Goal: Use online tool/utility: Utilize a website feature to perform a specific function

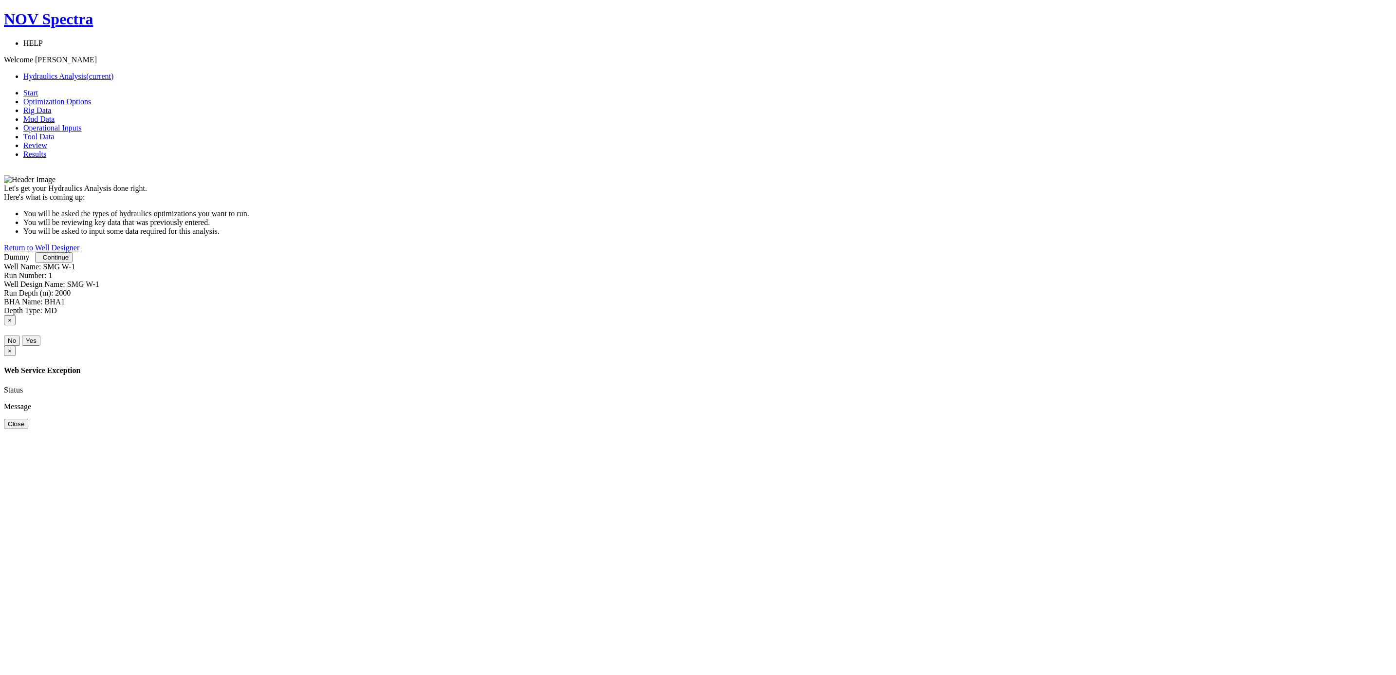
click at [73, 262] on button "Continue" at bounding box center [53, 257] width 37 height 10
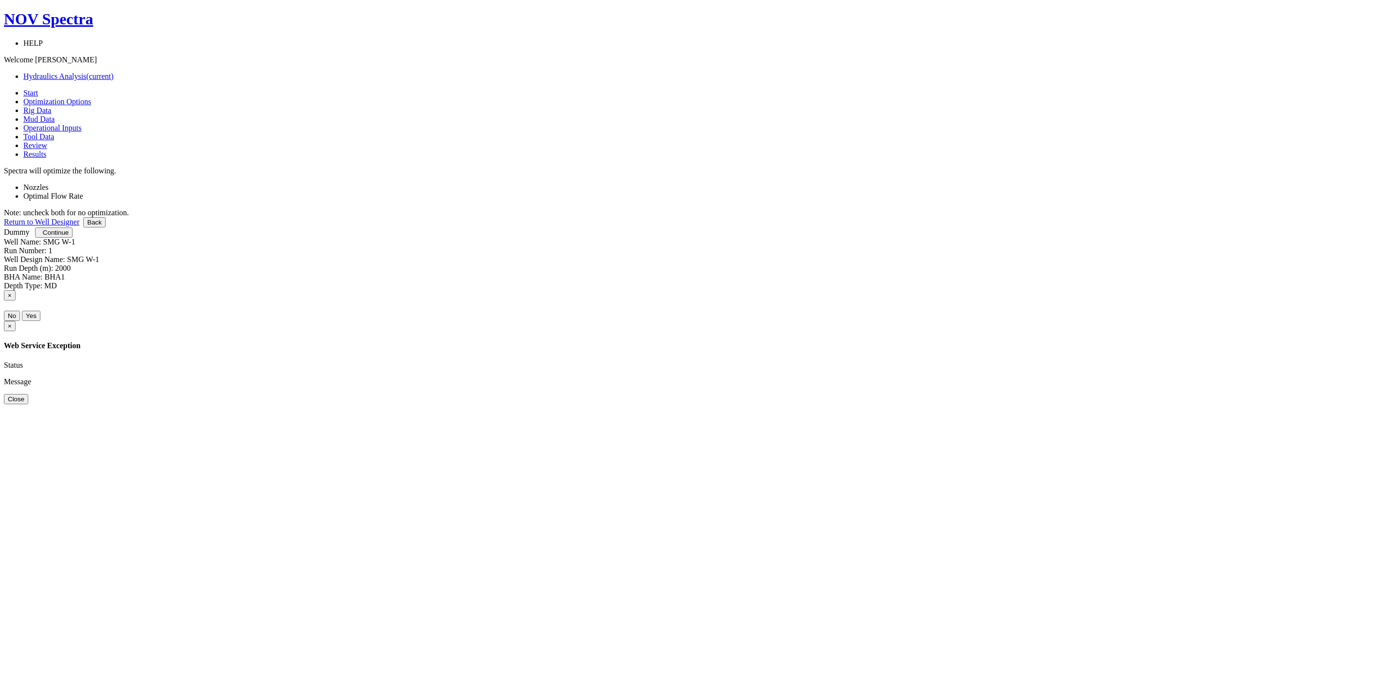
click at [49, 183] on label "Nozzles" at bounding box center [35, 187] width 25 height 8
click at [83, 192] on label "Optimal Flow Rate" at bounding box center [53, 196] width 60 height 8
click at [73, 238] on button "Continue" at bounding box center [53, 232] width 37 height 10
type input "0"
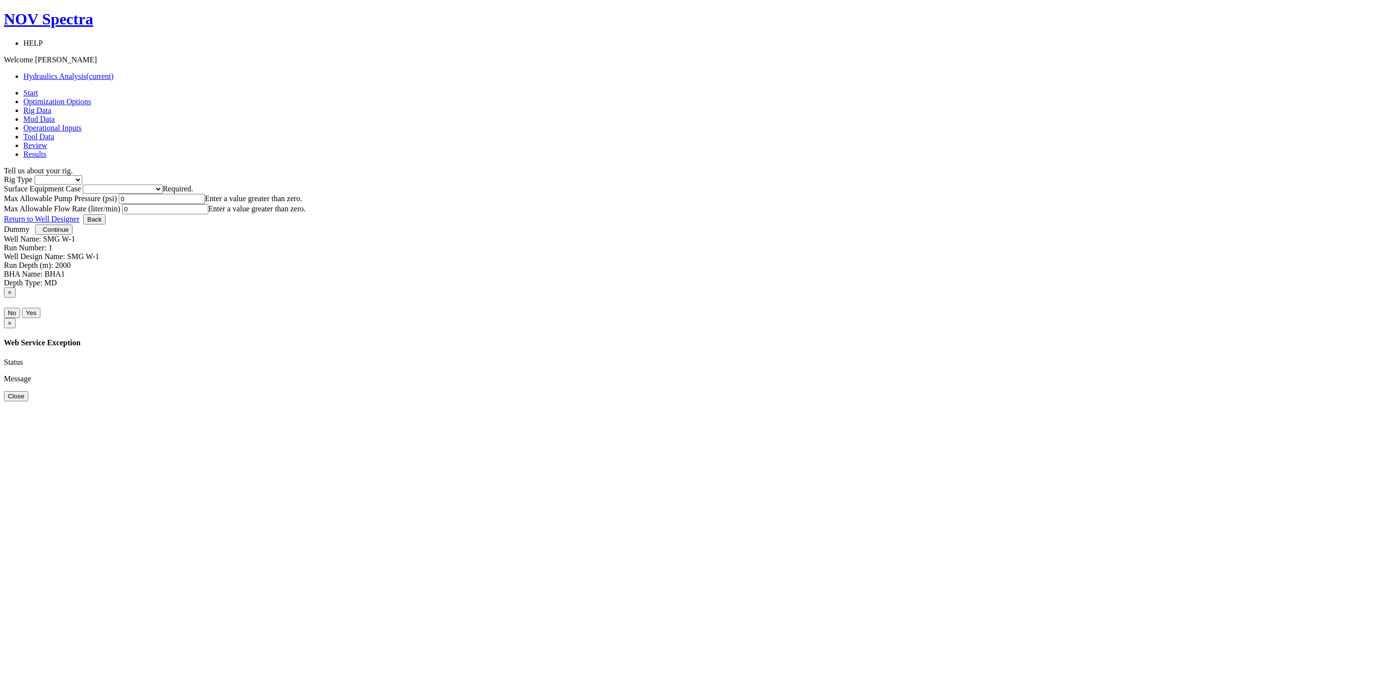
click at [82, 175] on select "Inland Water Land Offshore" at bounding box center [59, 179] width 48 height 9
select select "2"
click at [82, 175] on select "Inland Water Land Offshore" at bounding box center [59, 179] width 48 height 9
click at [163, 185] on select "Please select Smaller Rigs Smaller to Medium Rigs Medium to Larger Rigs Larger …" at bounding box center [123, 189] width 80 height 9
select select "3"
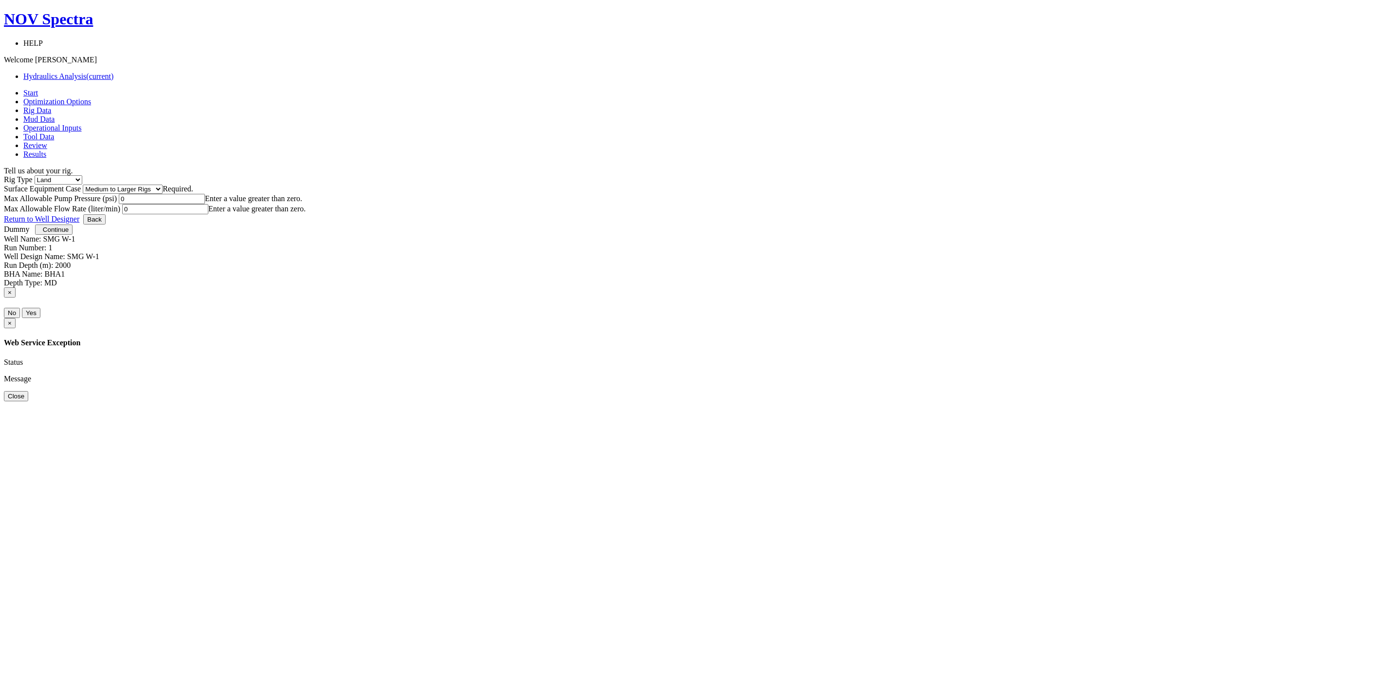
click at [163, 185] on select "Please select Smaller Rigs Smaller to Medium Rigs Medium to Larger Rigs Larger …" at bounding box center [123, 189] width 80 height 9
click at [205, 204] on input "0" at bounding box center [162, 199] width 86 height 10
type input "5000"
click at [208, 211] on input "0" at bounding box center [165, 209] width 86 height 10
type input "5000"
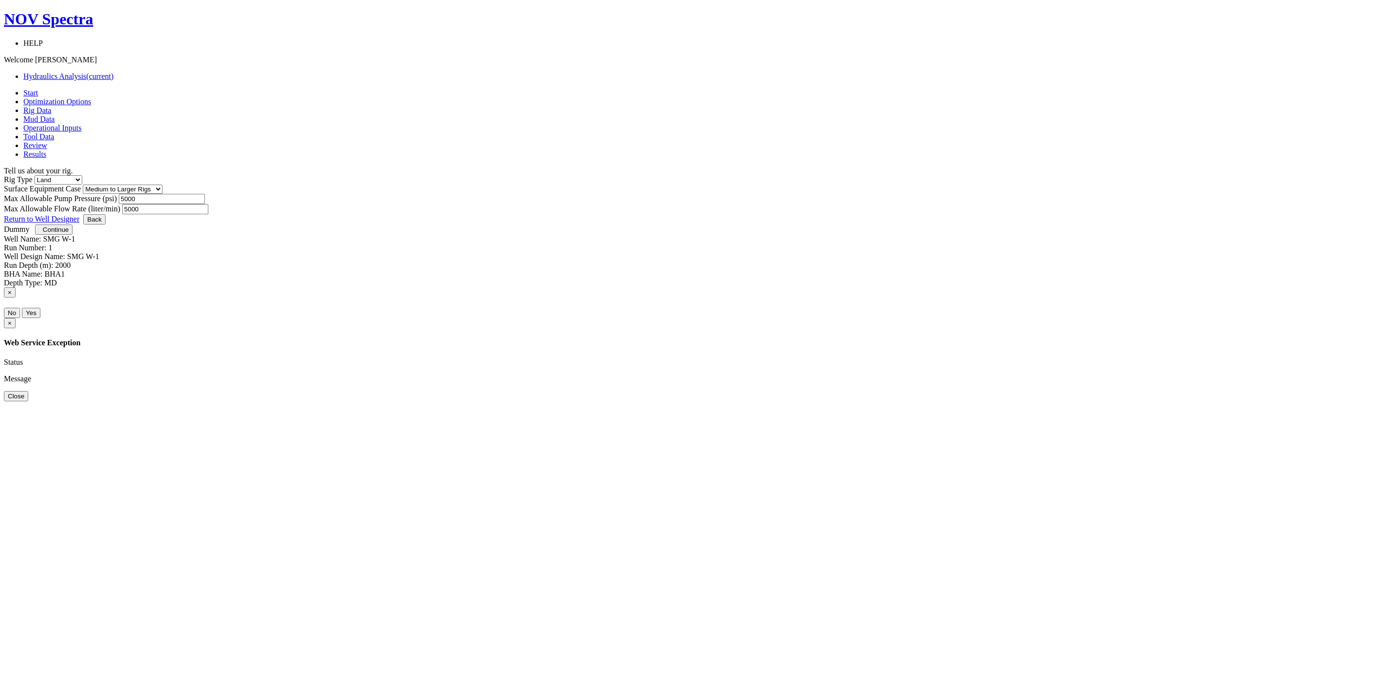
click at [69, 233] on span "Continue" at bounding box center [56, 229] width 26 height 7
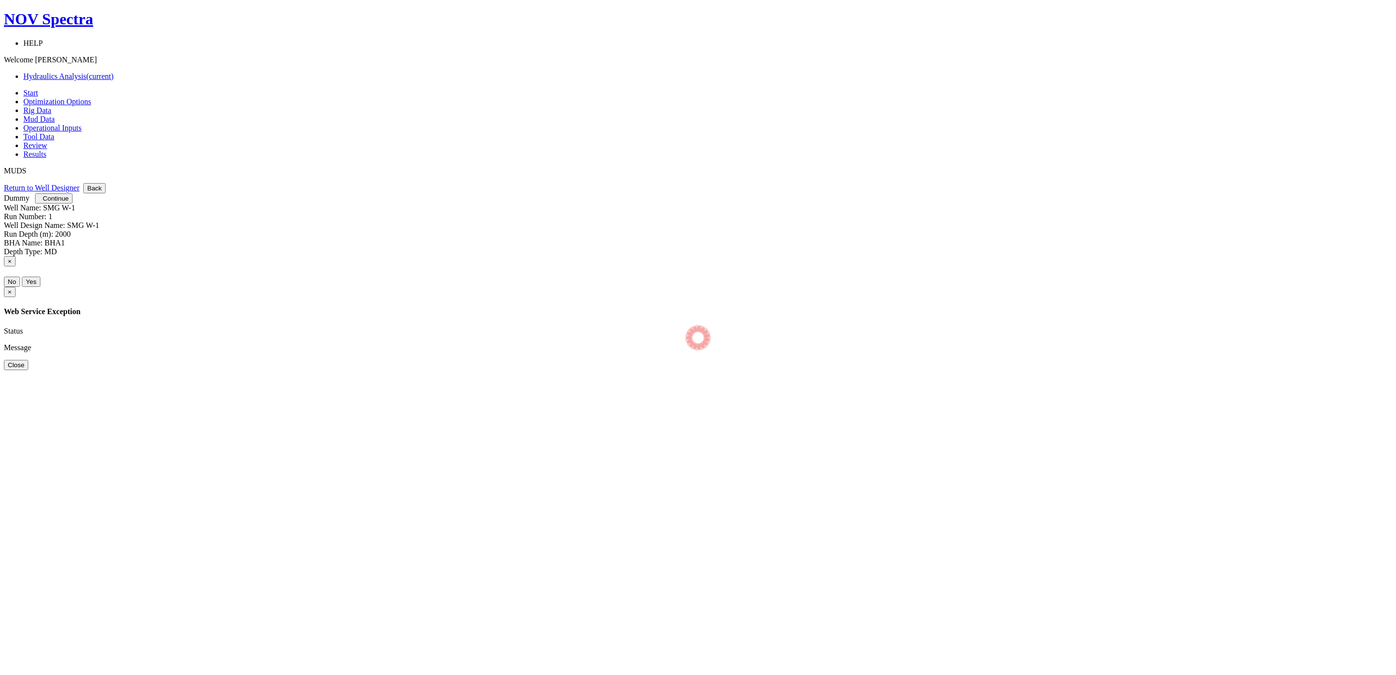
select select "14"
select select "4"
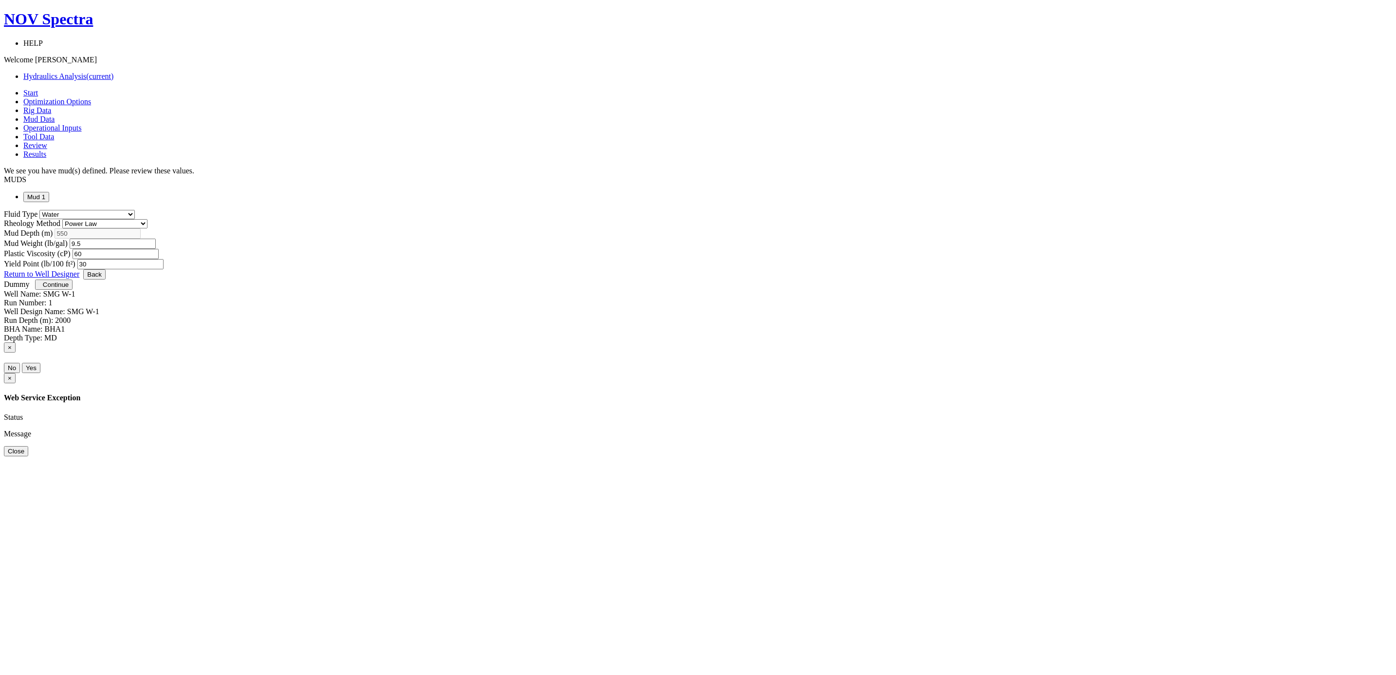
click at [69, 288] on span "Continue" at bounding box center [56, 284] width 26 height 7
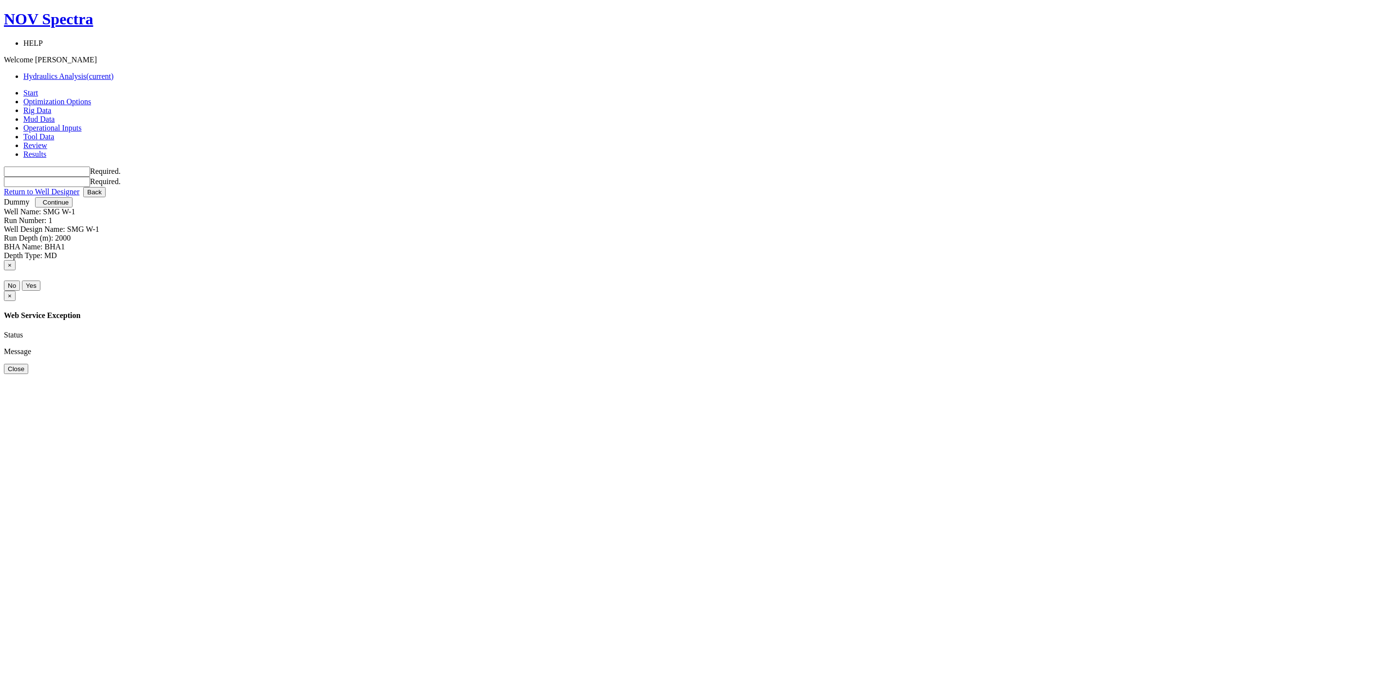
type input "0"
drag, startPoint x: 561, startPoint y: 166, endPoint x: 508, endPoint y: 169, distance: 52.7
click at [509, 175] on div "Flow Rate In (liter/min) 0 Enter a value greater than zero. Flow Rate Out (lite…" at bounding box center [698, 185] width 1389 height 20
type input "2800"
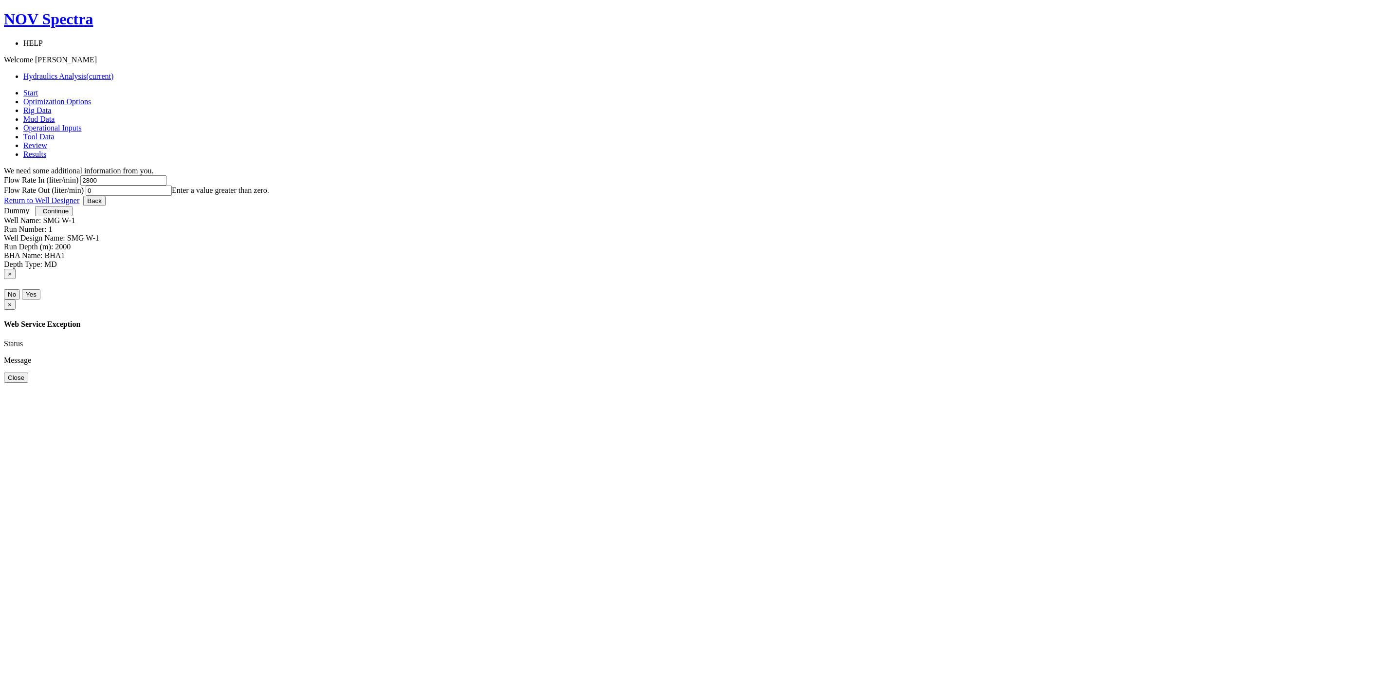
click at [172, 185] on input "0" at bounding box center [129, 190] width 86 height 10
type input "2800"
click at [69, 215] on span "Continue" at bounding box center [56, 210] width 26 height 7
select select "7"
select select "3"
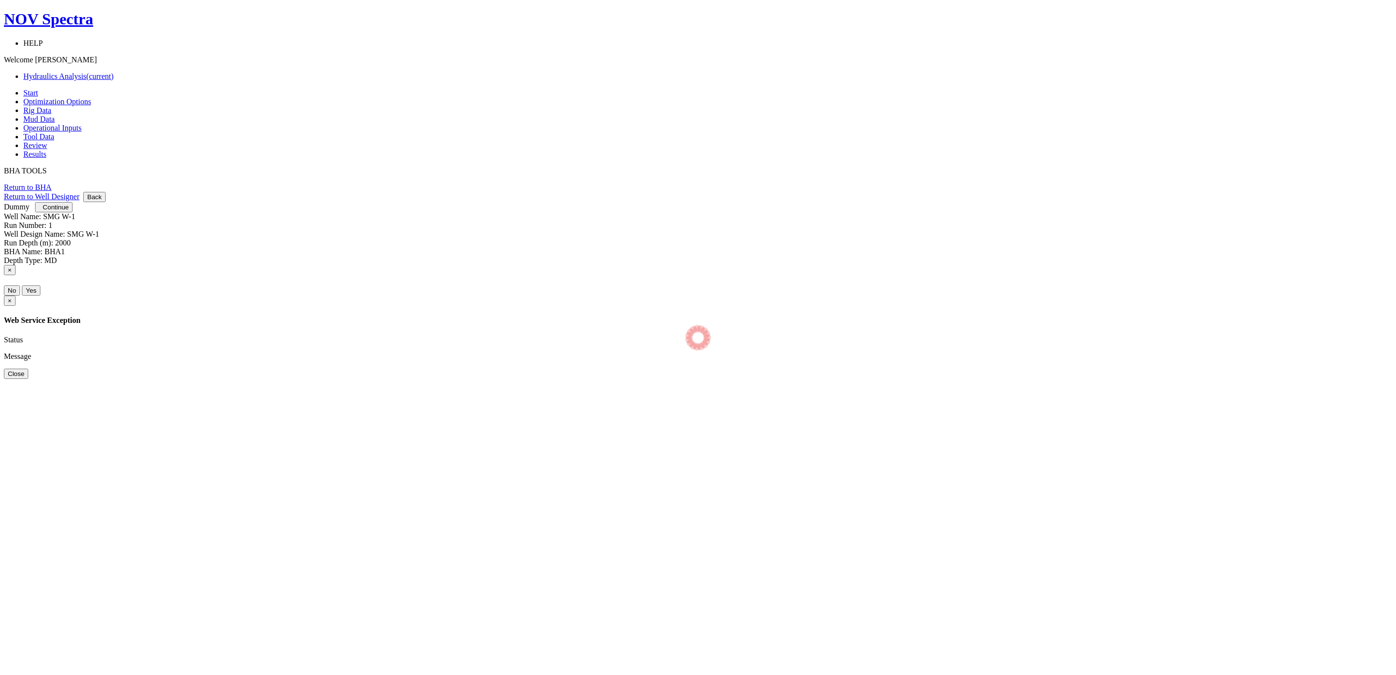
select select "6"
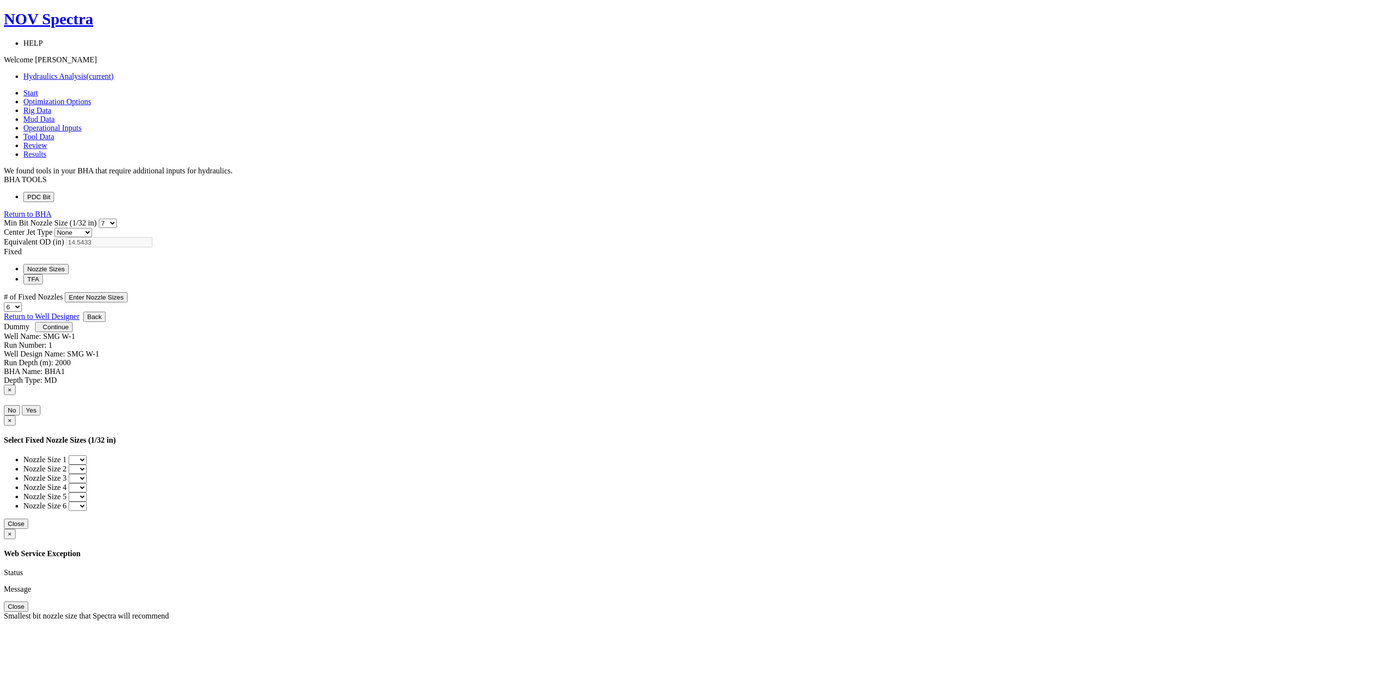
click at [117, 219] on select "0 1 2 3 4 5 6 7 8 9 10 11 12 13 14 15 16 17 18 19 20 21 22 23 24 25 26 27 28 29…" at bounding box center [108, 223] width 18 height 9
select select "8"
click at [117, 219] on select "0 1 2 3 4 5 6 7 8 9 10 11 12 13 14 15 16 17 18 19 20 21 22 23 24 25 26 27 28 29…" at bounding box center [108, 223] width 18 height 9
click at [22, 302] on select "1 2 3 4 5 6 7 8 9 10 11 12 13 14 15 16 17 18 19 20" at bounding box center [13, 306] width 18 height 9
select select "10"
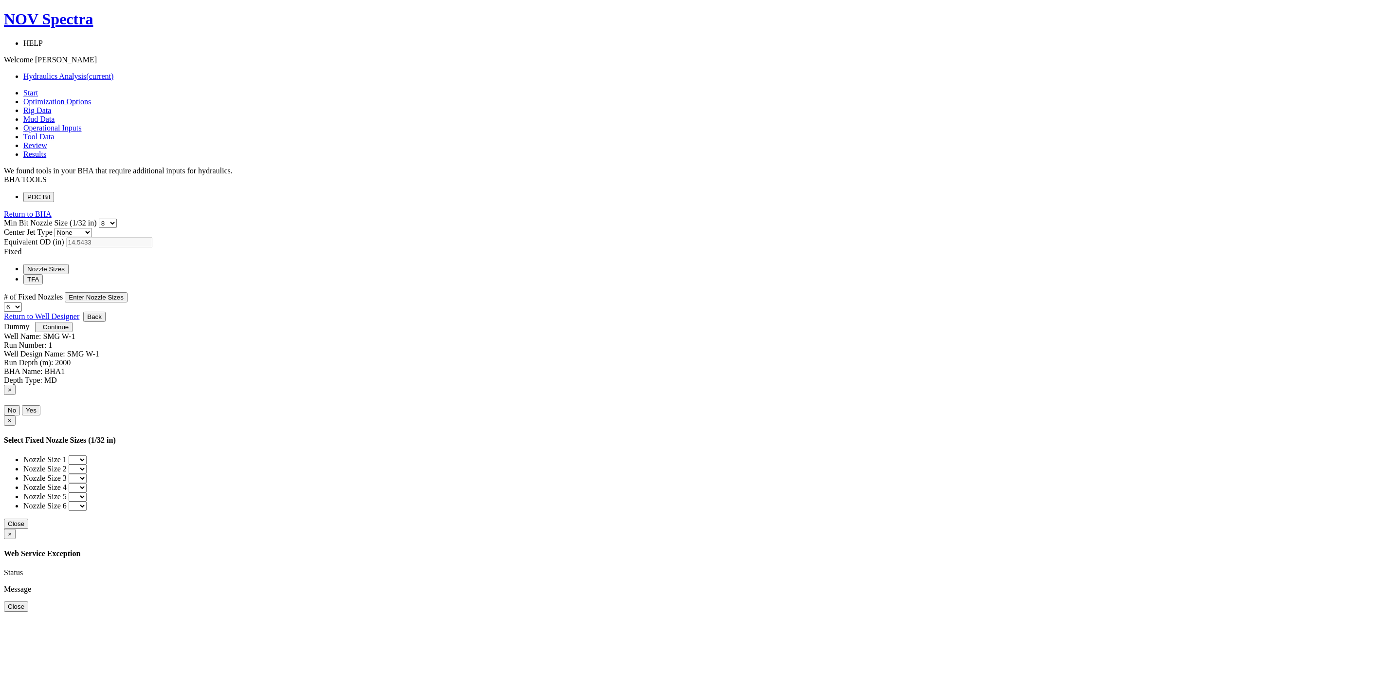
click at [22, 302] on select "1 2 3 4 5 6 7 8 9 10 11 12 13 14 15 16 17 18 19 20" at bounding box center [13, 306] width 18 height 9
click at [128, 292] on button "Enter Nozzle Sizes" at bounding box center [96, 297] width 63 height 10
click at [87, 455] on select "0 1 2 3 4 5 6 7 8 9 10 11 12 13 14 15 16 17 18 19 20 21 22 23 24 25 26 27 28 29…" at bounding box center [78, 459] width 18 height 9
select select "12"
click at [87, 455] on select "0 1 2 3 4 5 6 7 8 9 10 11 12 13 14 15 16 17 18 19 20 21 22 23 24 25 26 27 28 29…" at bounding box center [78, 459] width 18 height 9
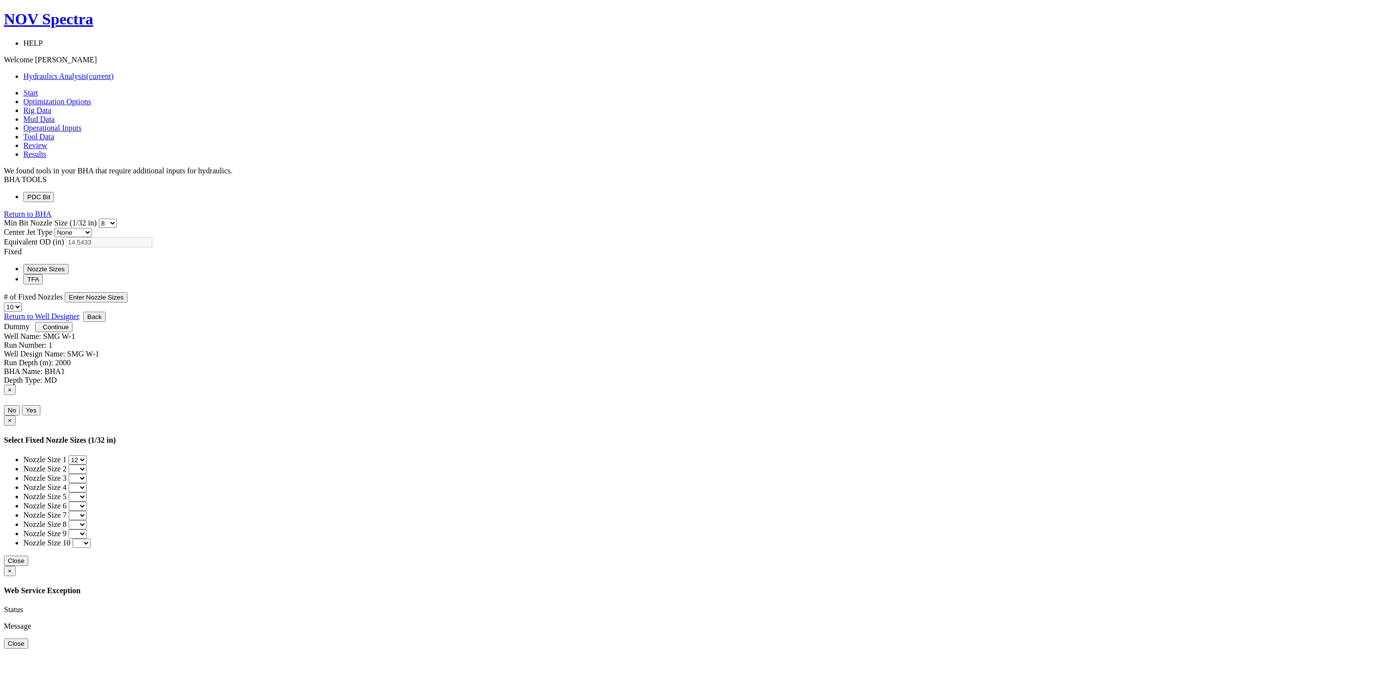
select select "12"
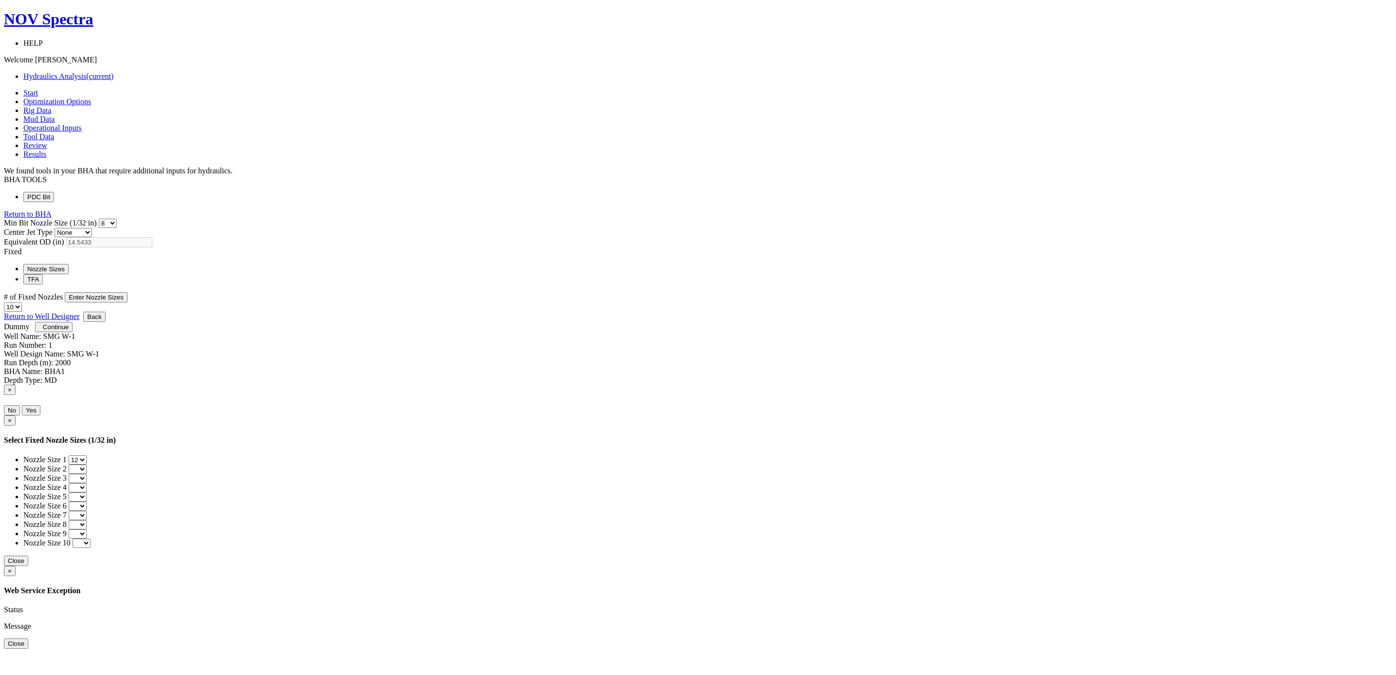
select select "12"
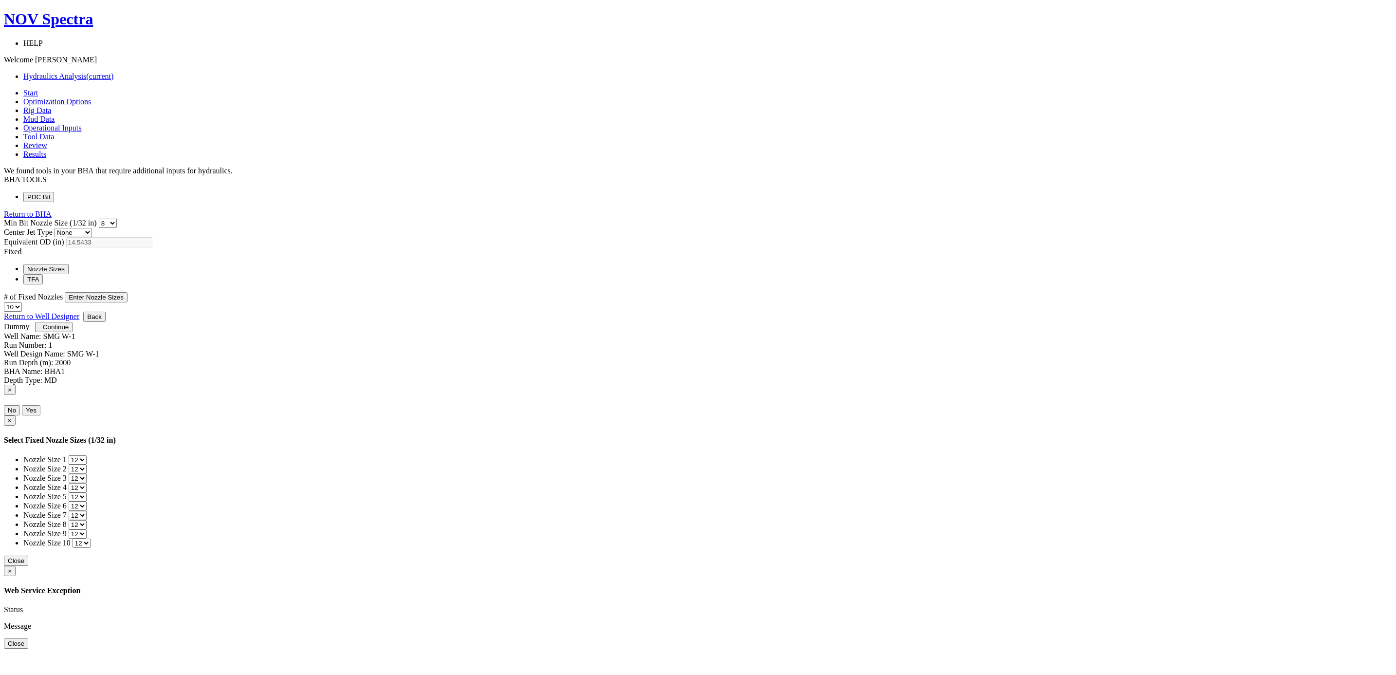
select select "12"
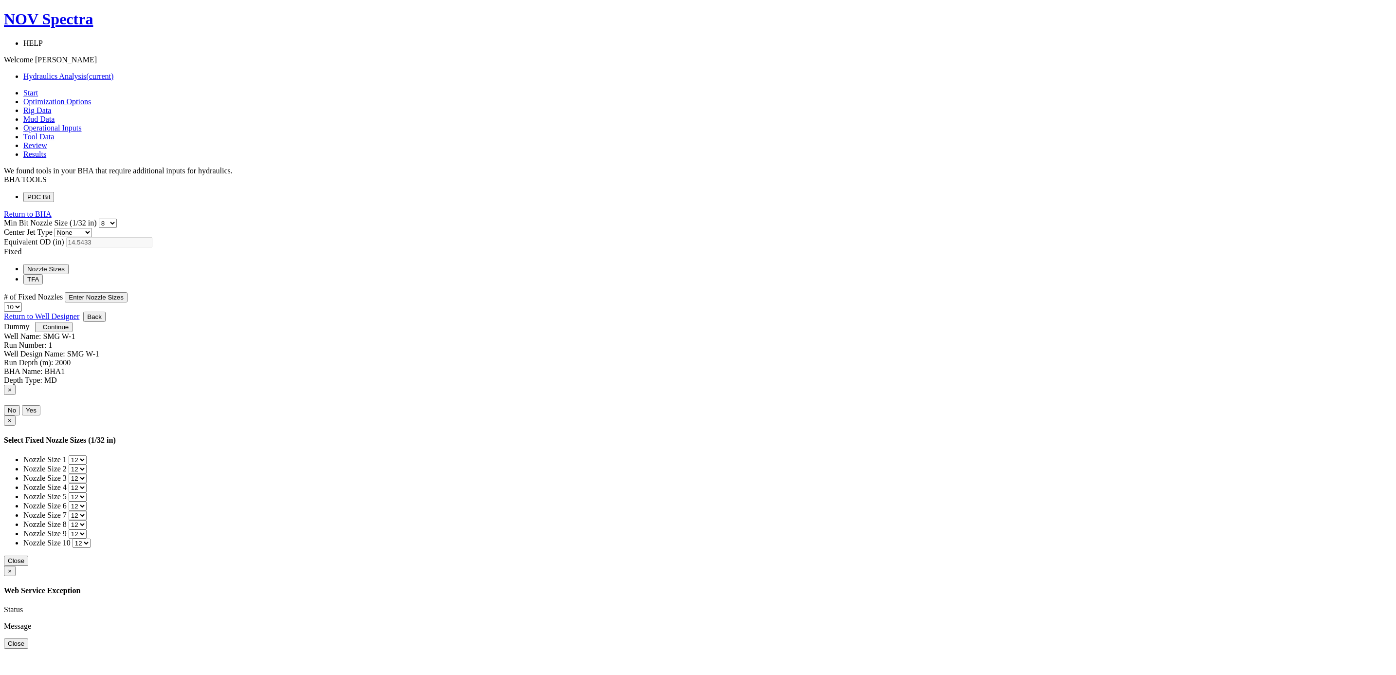
select select "12"
click at [28, 556] on button "Close" at bounding box center [16, 561] width 24 height 10
click at [69, 331] on span "Continue" at bounding box center [56, 326] width 26 height 7
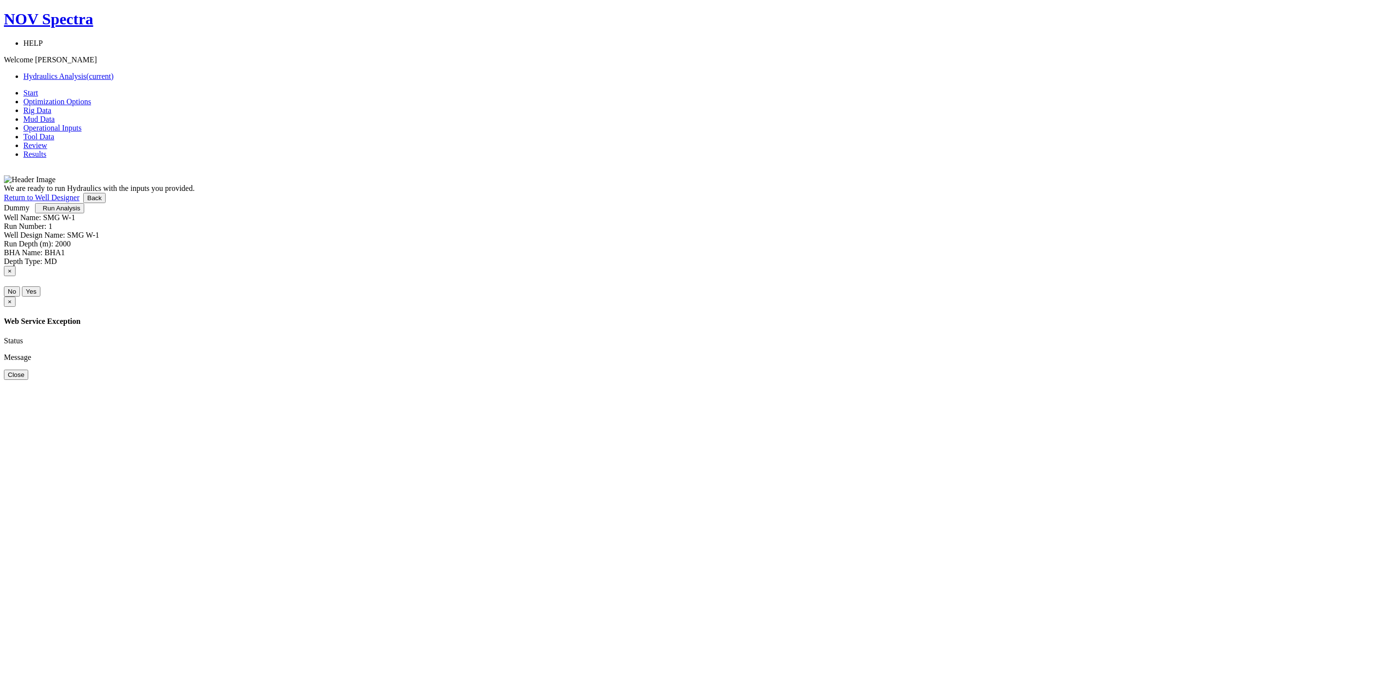
click at [84, 213] on button "Run Analysis" at bounding box center [59, 208] width 49 height 10
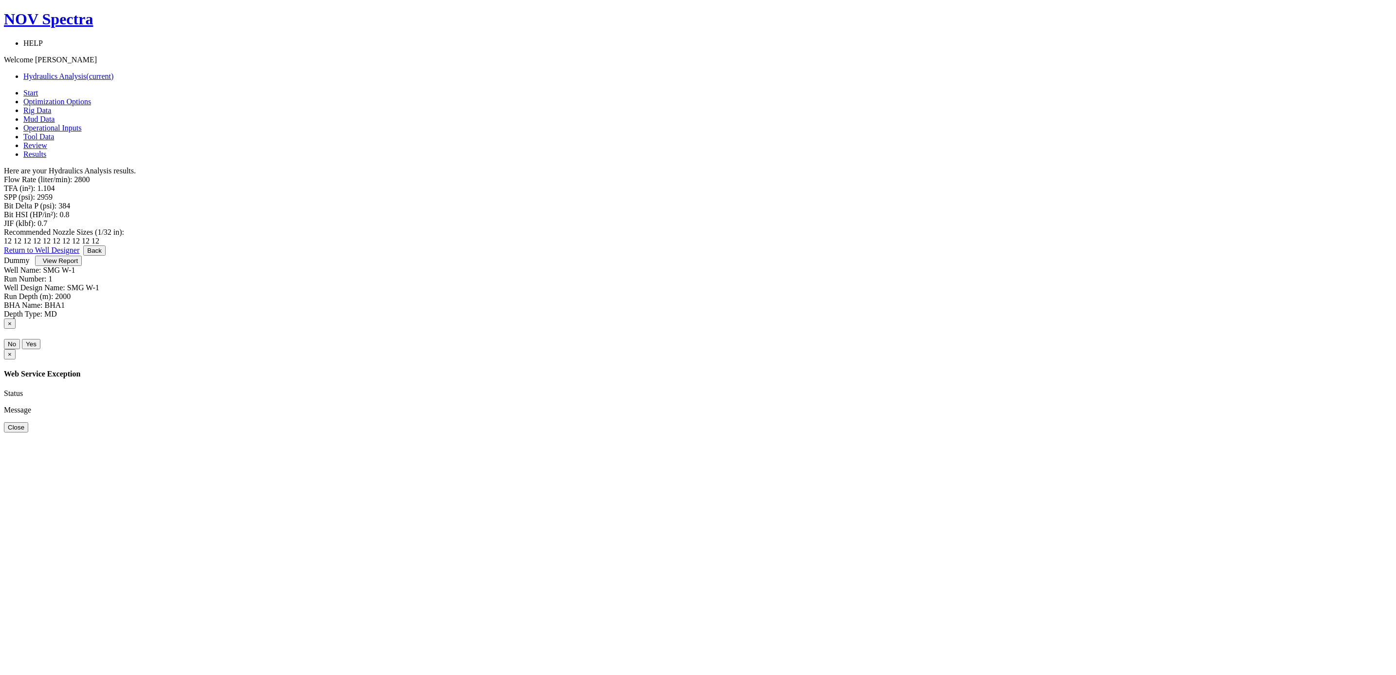
click at [78, 264] on span "View Report" at bounding box center [60, 260] width 35 height 7
click at [106, 256] on button "Back" at bounding box center [94, 250] width 22 height 10
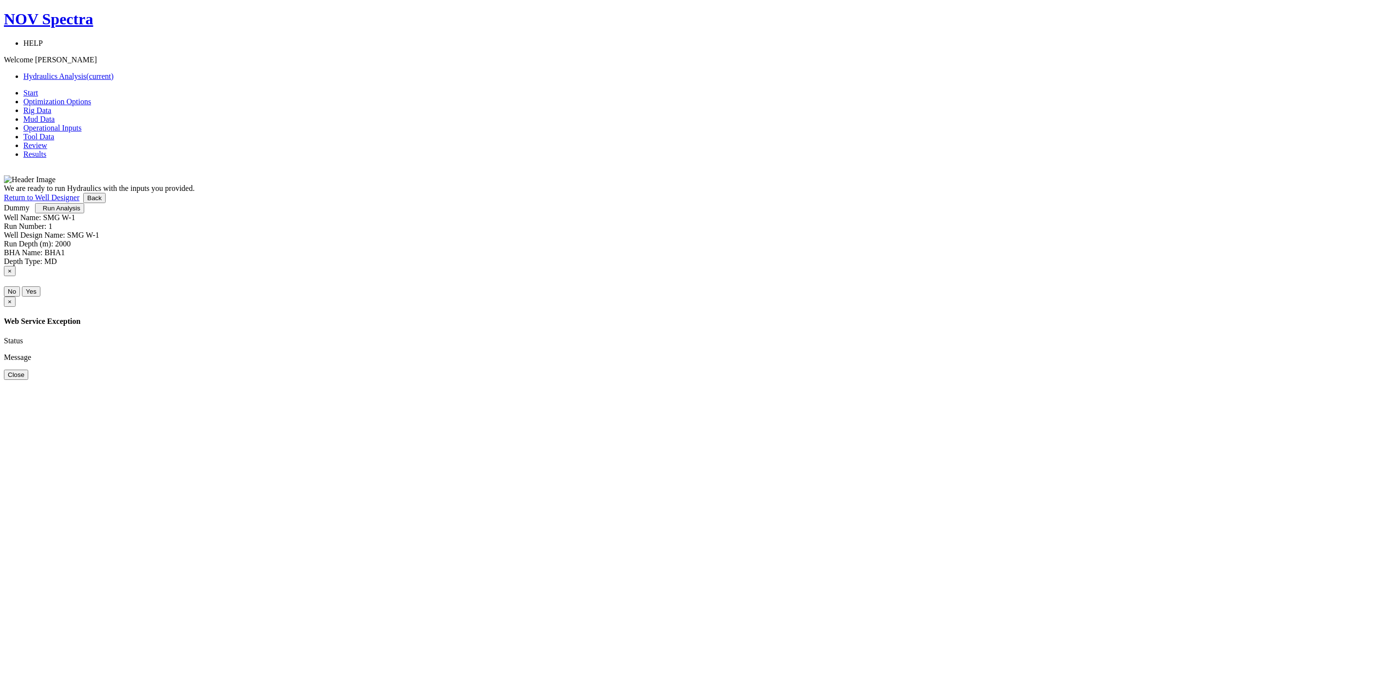
click at [106, 203] on button "Back" at bounding box center [94, 198] width 22 height 10
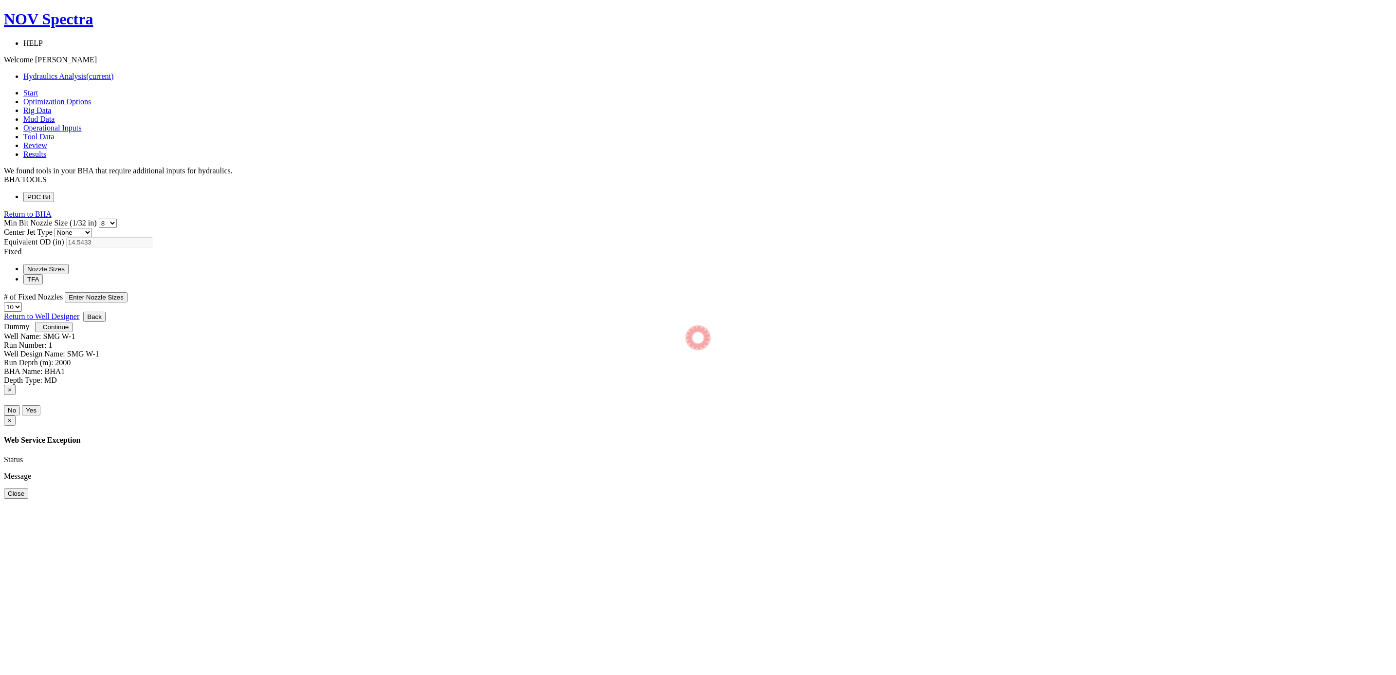
select select "8"
select select "3"
select select "10"
click at [106, 322] on button "Back" at bounding box center [94, 317] width 22 height 10
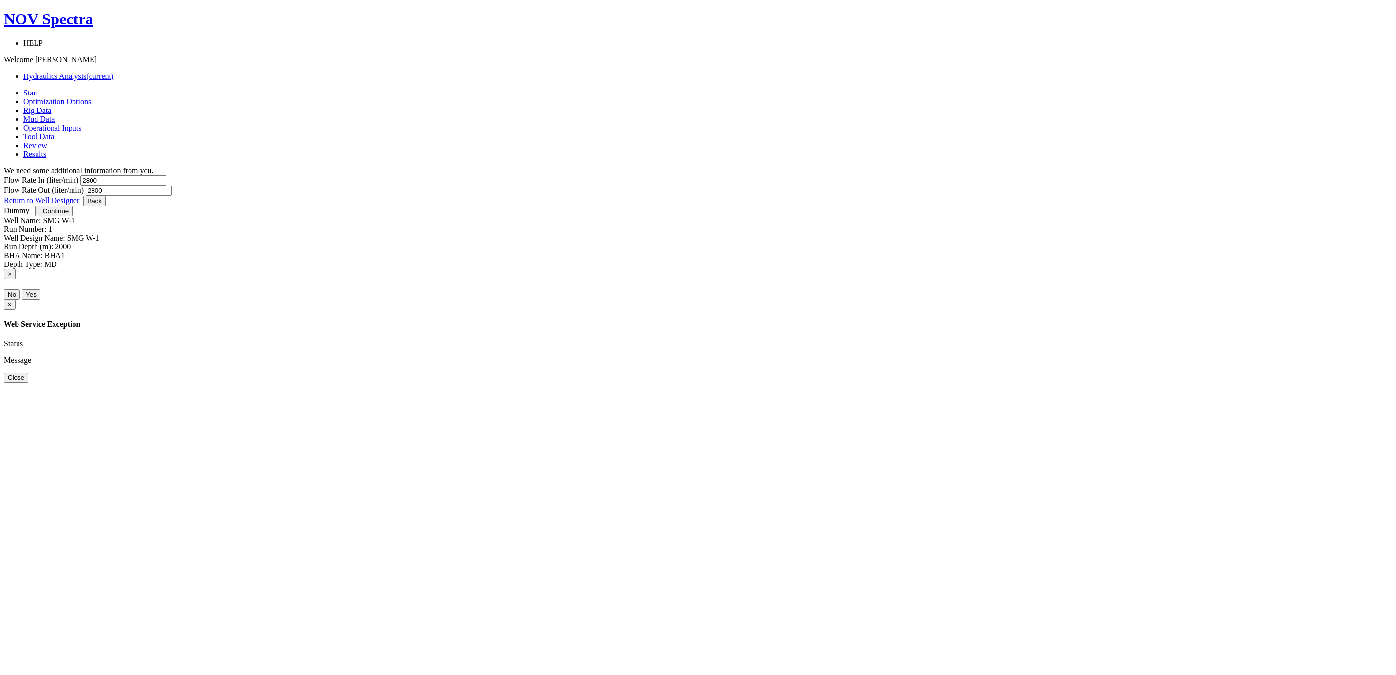
click at [167, 175] on input "2800" at bounding box center [123, 180] width 86 height 10
drag, startPoint x: 601, startPoint y: 164, endPoint x: 524, endPoint y: 169, distance: 76.6
click at [524, 175] on div "Flow Rate In (liter/min) 2900 Flow Rate Out (liter/min) 2800" at bounding box center [698, 185] width 1389 height 20
type input "2900"
drag, startPoint x: 757, startPoint y: 160, endPoint x: 692, endPoint y: 171, distance: 65.7
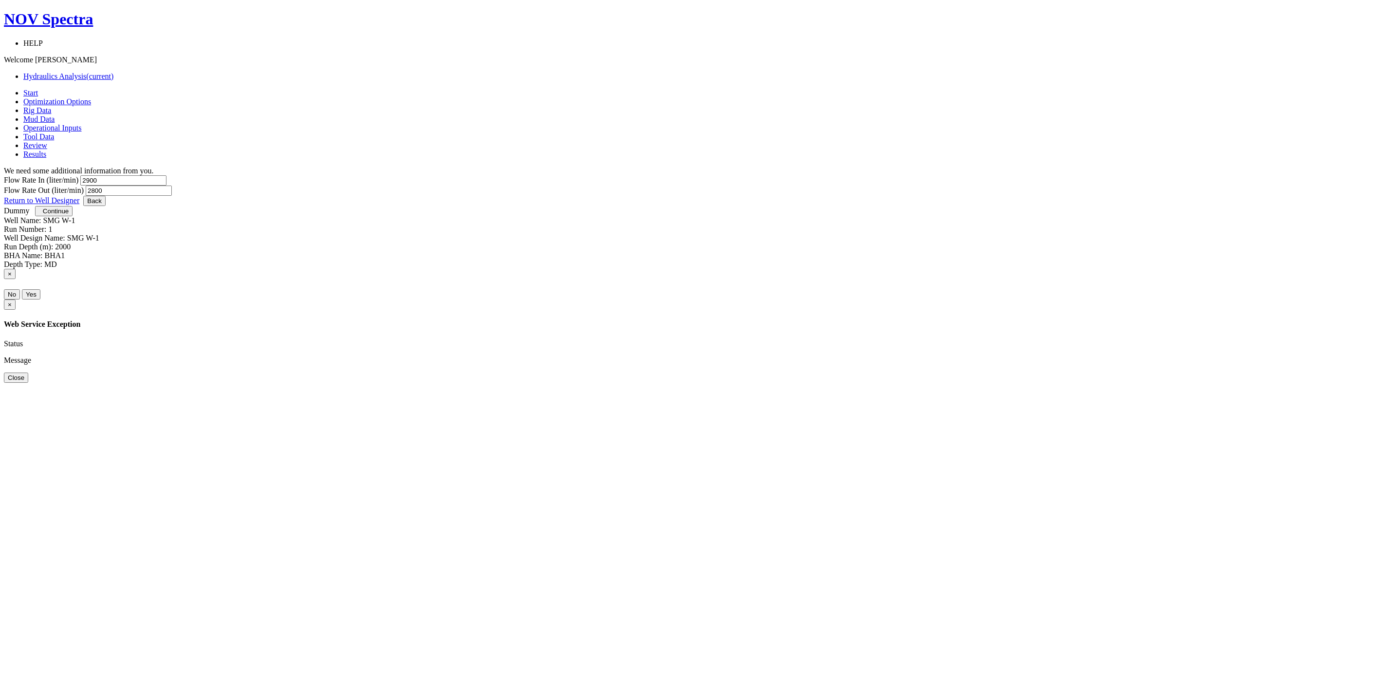
click at [692, 175] on div "Flow Rate In (liter/min) 2900 Flow Rate Out (liter/min) 2800" at bounding box center [698, 185] width 1389 height 20
paste input "9"
type input "2900"
click at [69, 215] on span "Continue" at bounding box center [56, 210] width 26 height 7
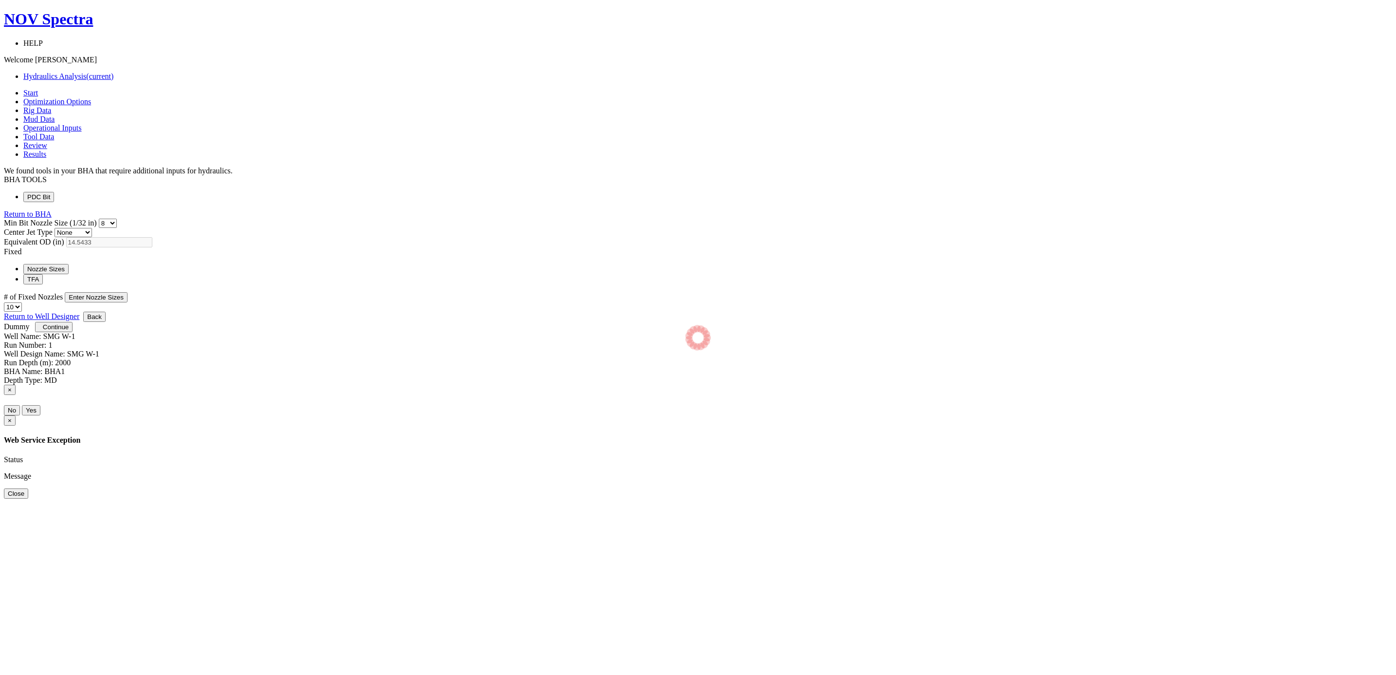
select select "8"
select select "3"
select select "10"
click at [128, 292] on button "Enter Nozzle Sizes" at bounding box center [96, 297] width 63 height 10
click at [28, 556] on button "Close" at bounding box center [16, 561] width 24 height 10
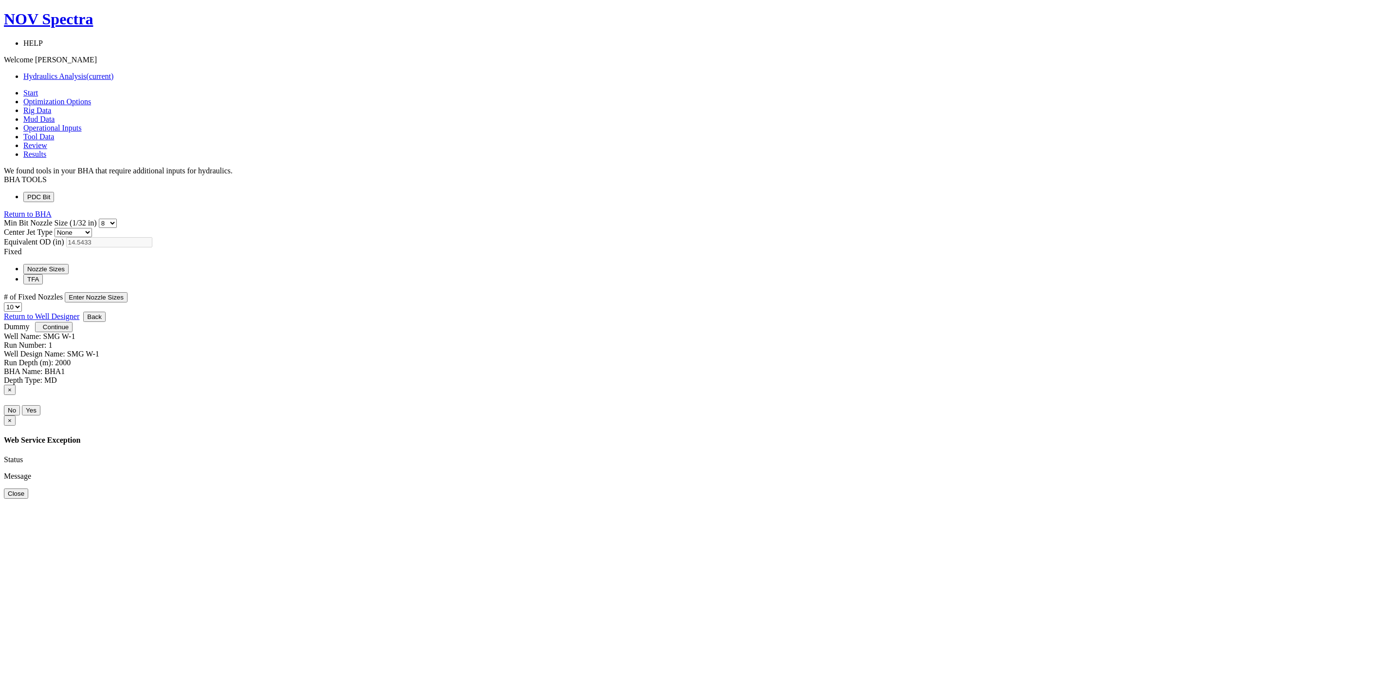
click at [69, 331] on span "Continue" at bounding box center [56, 326] width 26 height 7
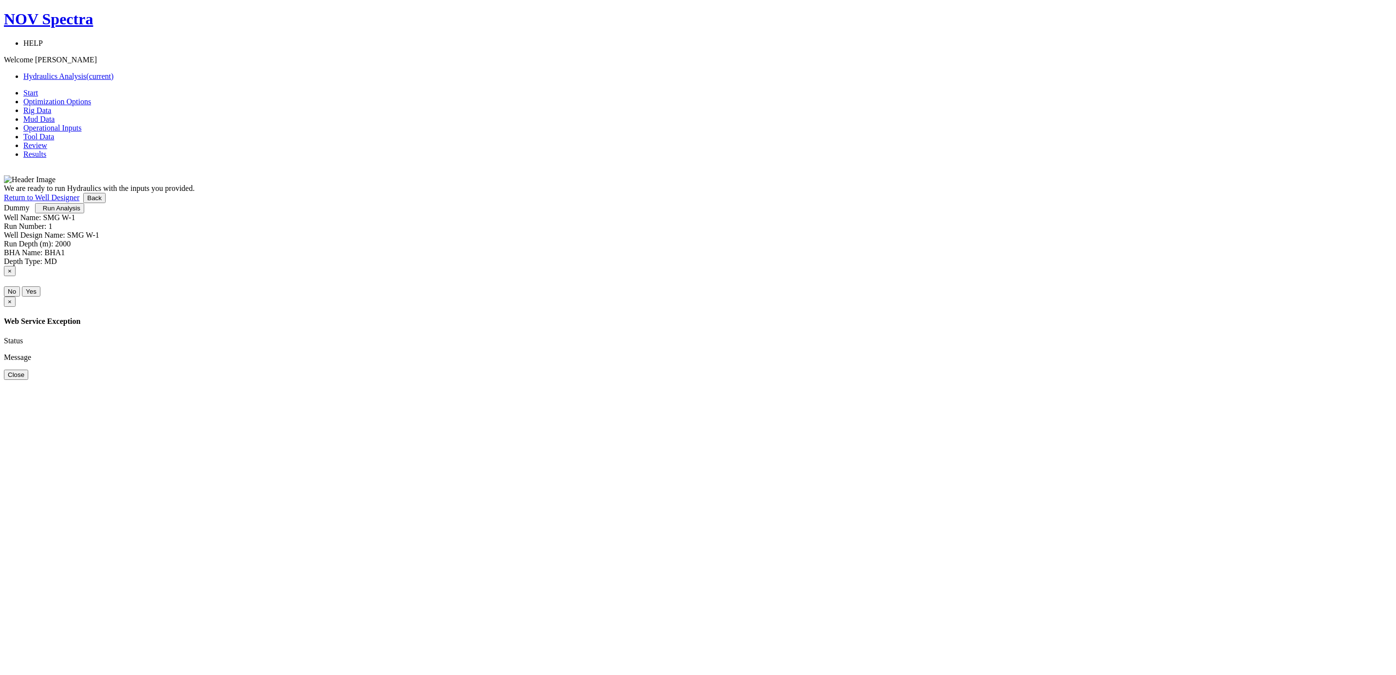
click at [80, 212] on span "Run Analysis" at bounding box center [61, 207] width 37 height 7
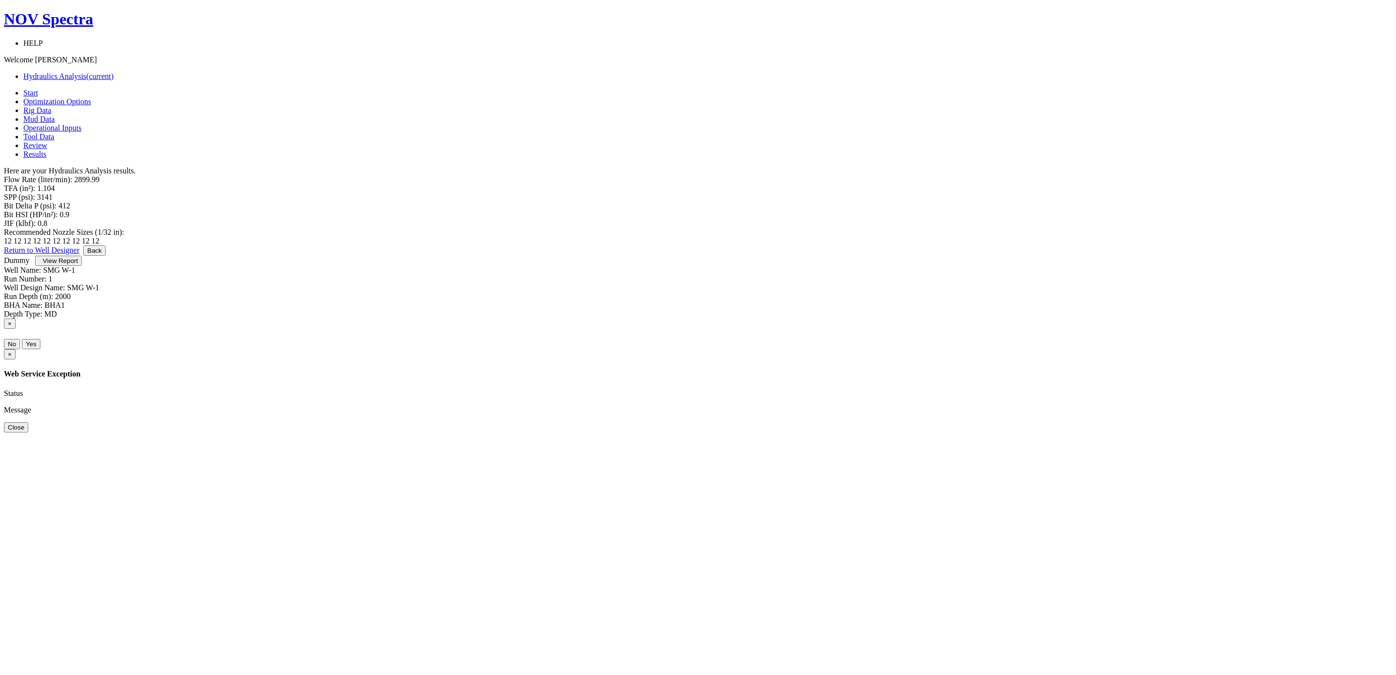
click at [78, 264] on span "View Report" at bounding box center [60, 260] width 35 height 7
click at [106, 256] on button "Back" at bounding box center [94, 250] width 22 height 10
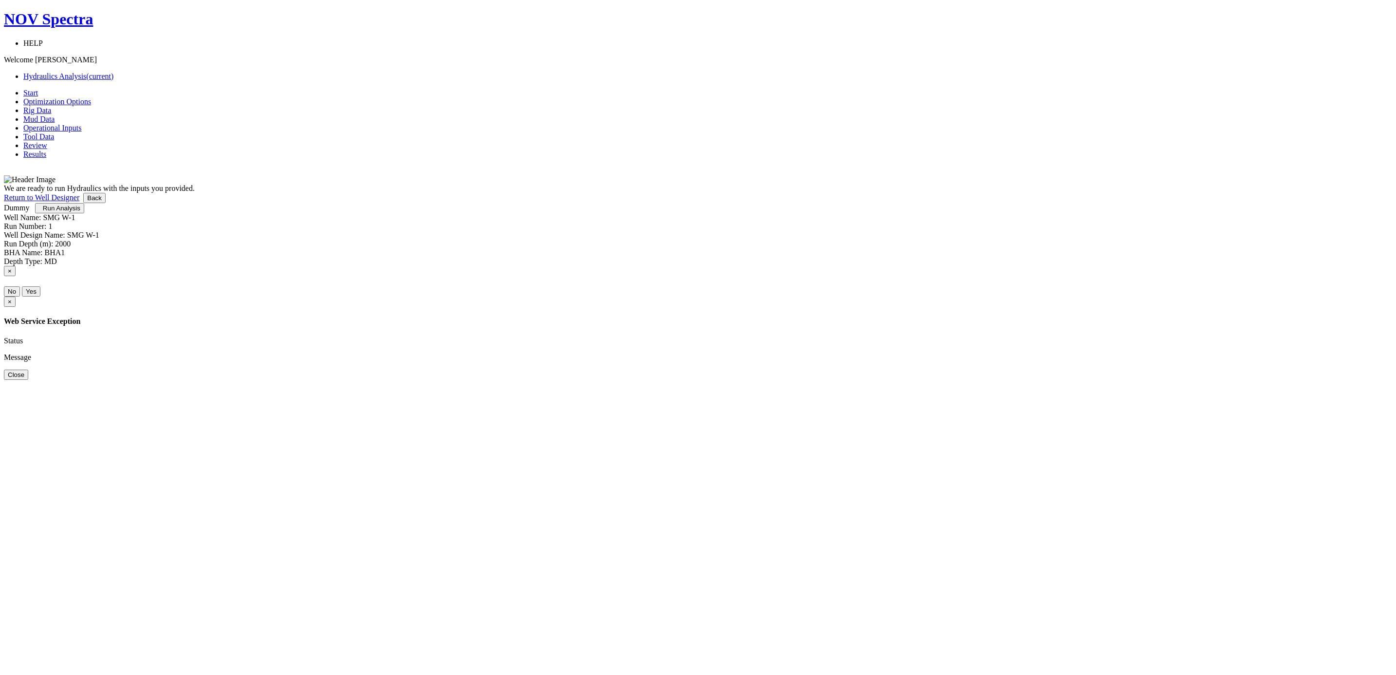
click at [106, 203] on button "Back" at bounding box center [94, 198] width 22 height 10
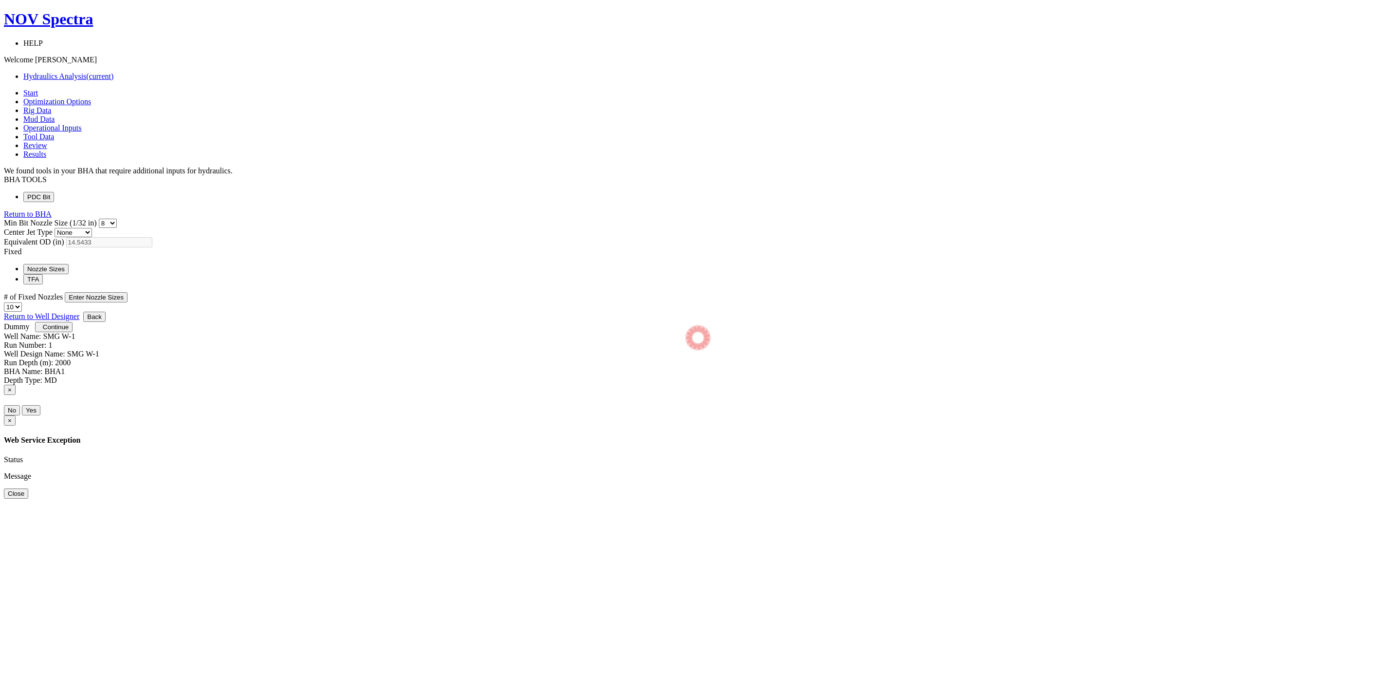
select select "8"
select select "3"
select select "10"
click at [106, 322] on button "Back" at bounding box center [94, 317] width 22 height 10
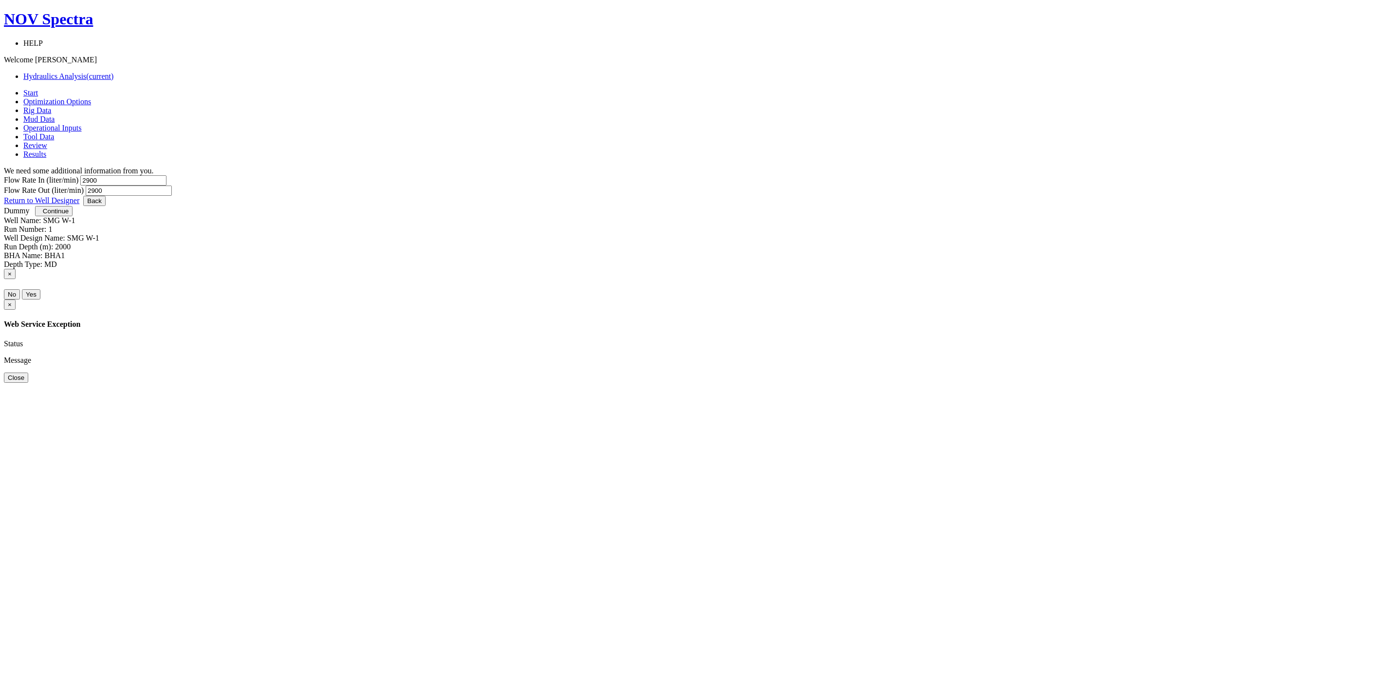
drag, startPoint x: 594, startPoint y: 170, endPoint x: 528, endPoint y: 168, distance: 66.7
click at [528, 175] on div "Flow Rate In (liter/min) 2900" at bounding box center [698, 180] width 1389 height 10
type input "3000"
drag, startPoint x: 748, startPoint y: 167, endPoint x: 681, endPoint y: 167, distance: 67.7
click at [681, 175] on div "Flow Rate In (liter/min) 3000 Flow Rate Out (liter/min) 2900" at bounding box center [698, 185] width 1389 height 20
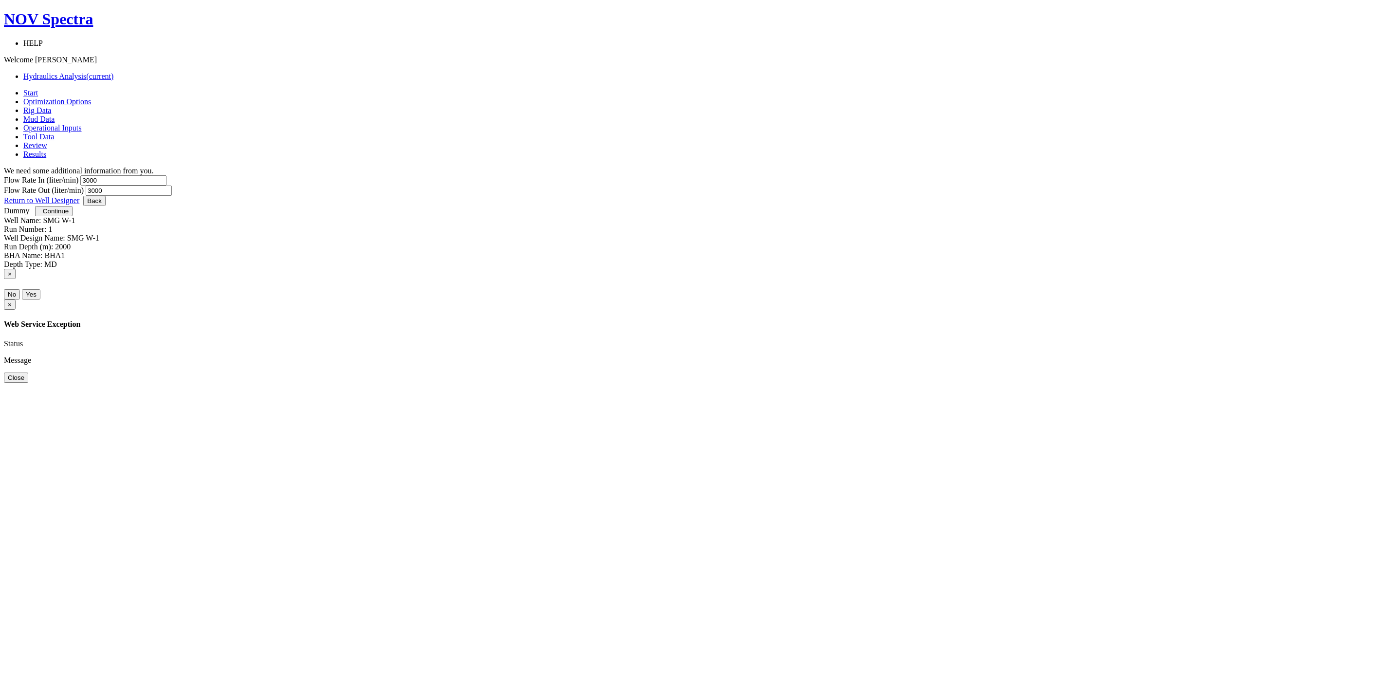
type input "3000"
click at [834, 196] on div "Let's get your Hydraulics Analysis done right. Here's what is coming up: You wi…" at bounding box center [698, 185] width 1389 height 20
click at [73, 216] on button "Continue" at bounding box center [53, 211] width 37 height 10
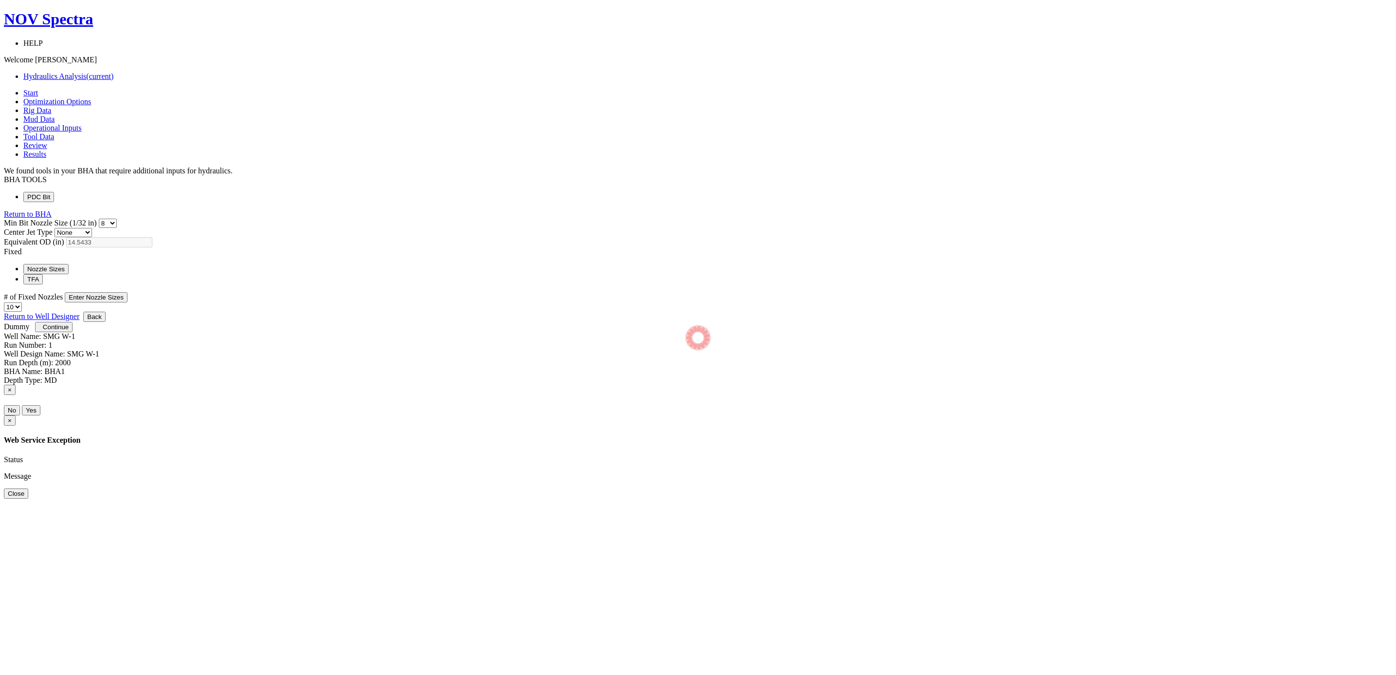
select select "8"
select select "3"
select select "10"
click at [69, 331] on span "Continue" at bounding box center [56, 326] width 26 height 7
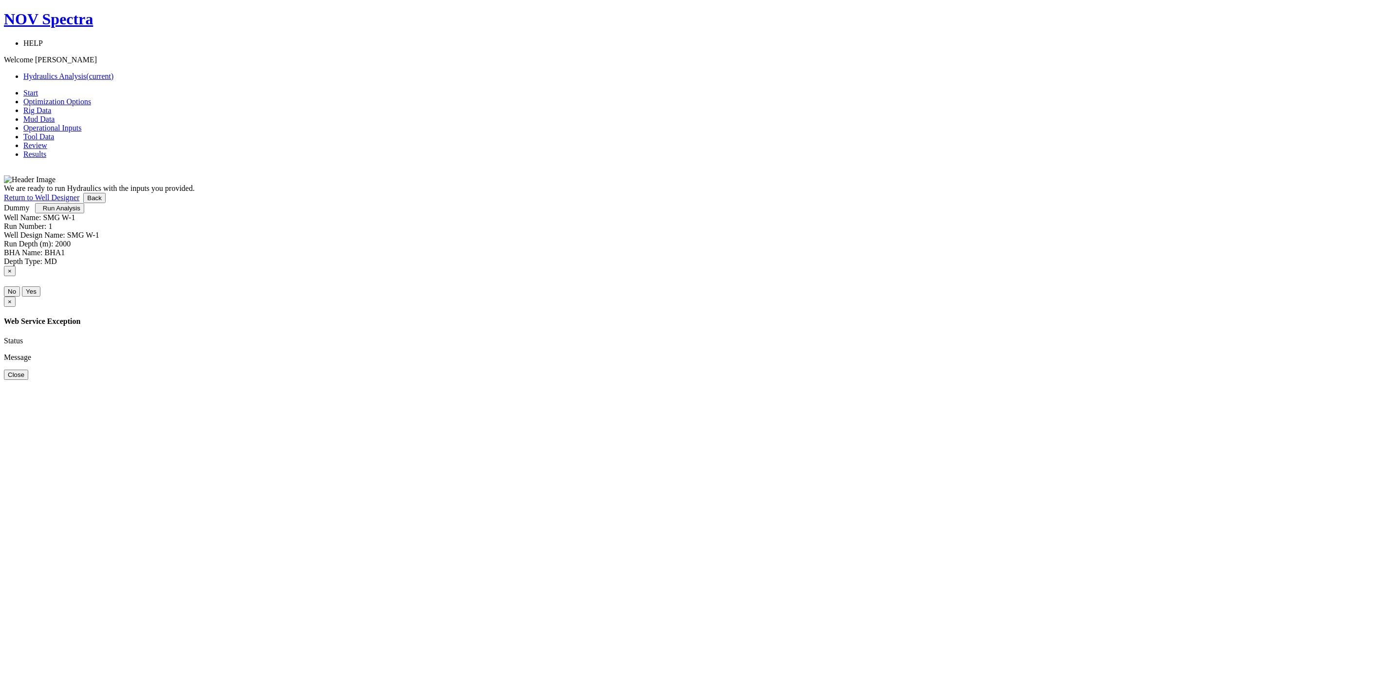
click at [80, 212] on span "Run Analysis" at bounding box center [61, 207] width 37 height 7
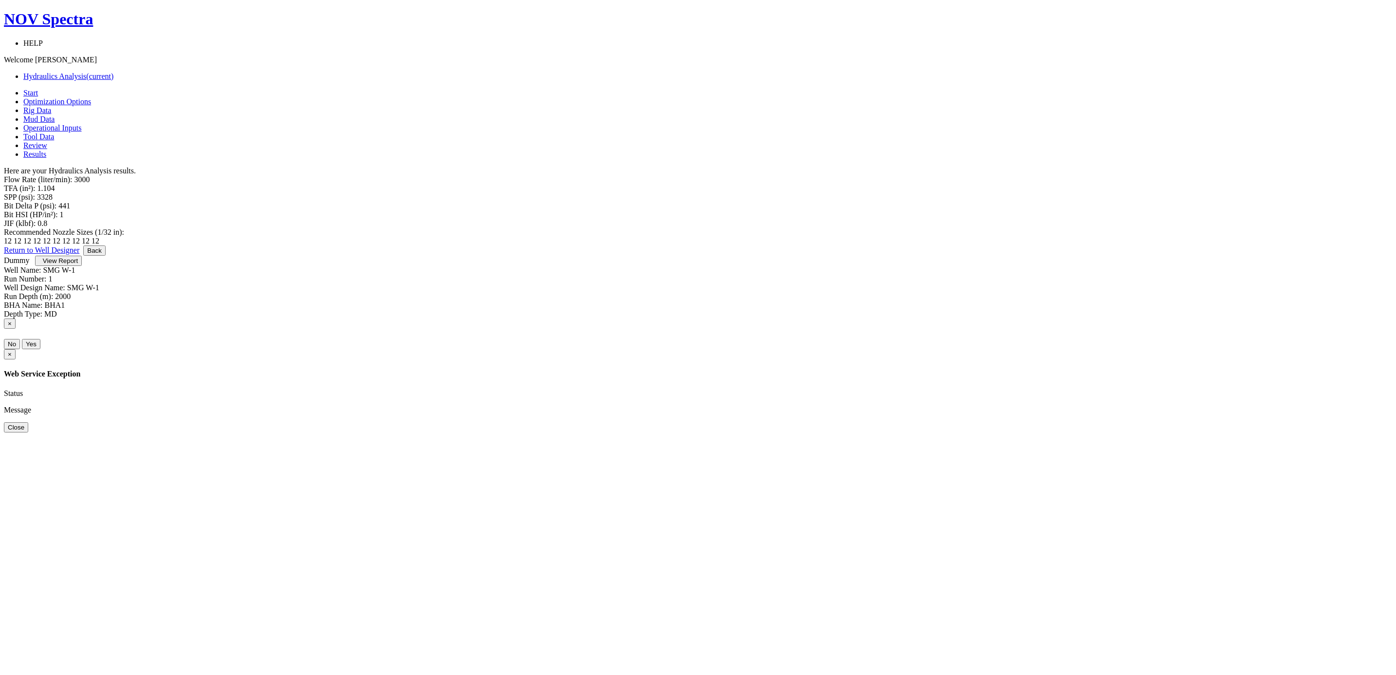
click at [78, 264] on span "View Report" at bounding box center [60, 260] width 35 height 7
click at [106, 256] on button "Back" at bounding box center [94, 250] width 22 height 10
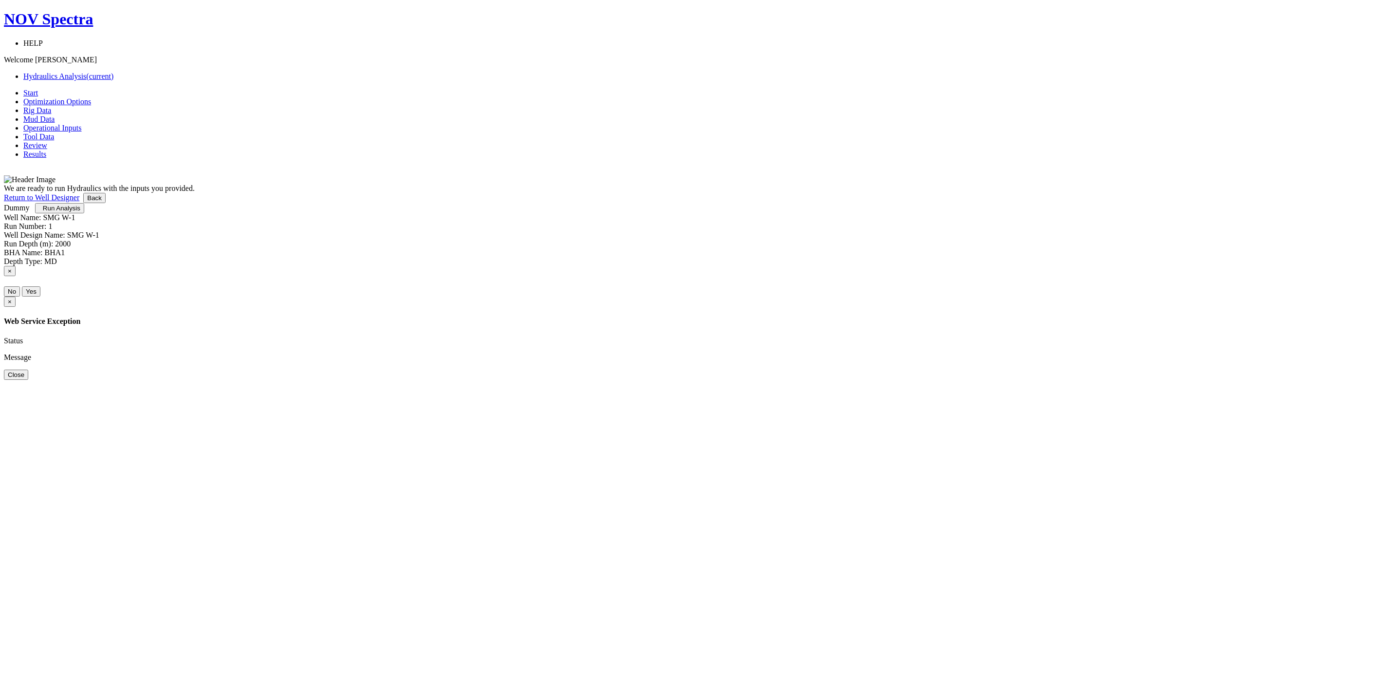
click at [106, 203] on button "Back" at bounding box center [94, 198] width 22 height 10
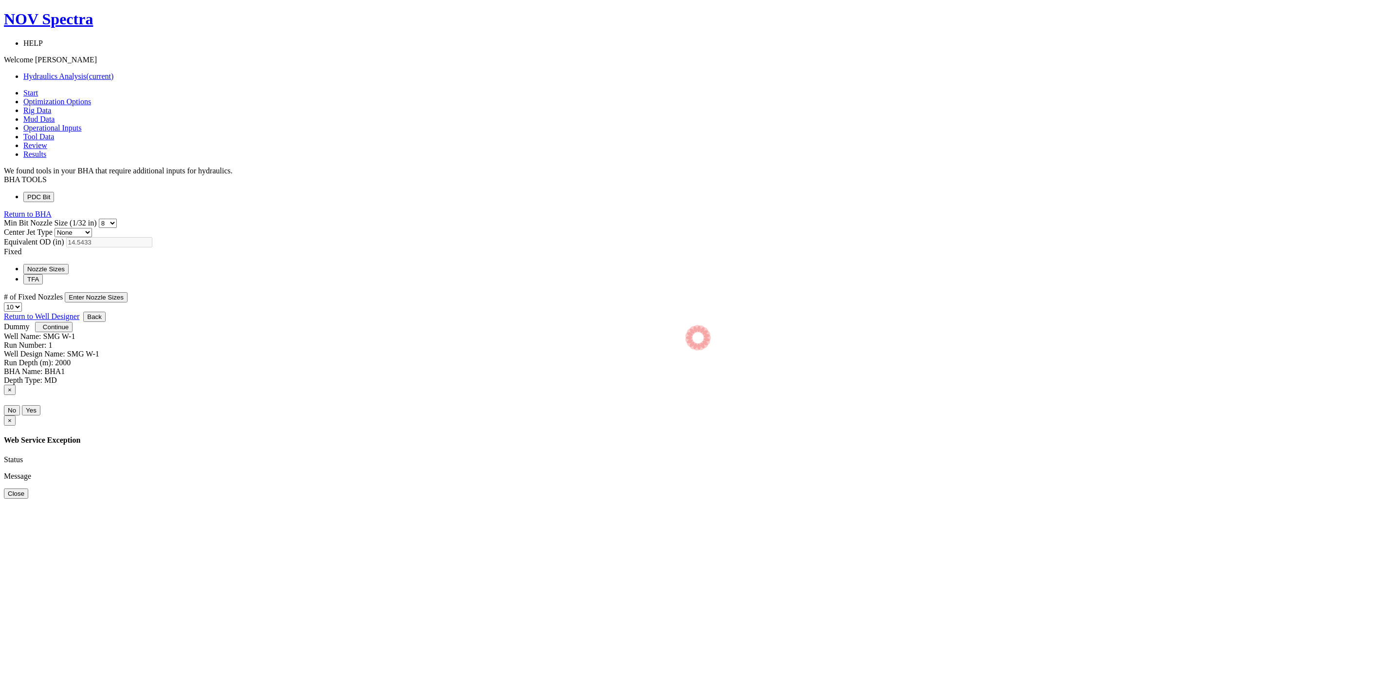
select select "8"
select select "3"
select select "10"
click at [106, 322] on button "Back" at bounding box center [94, 317] width 22 height 10
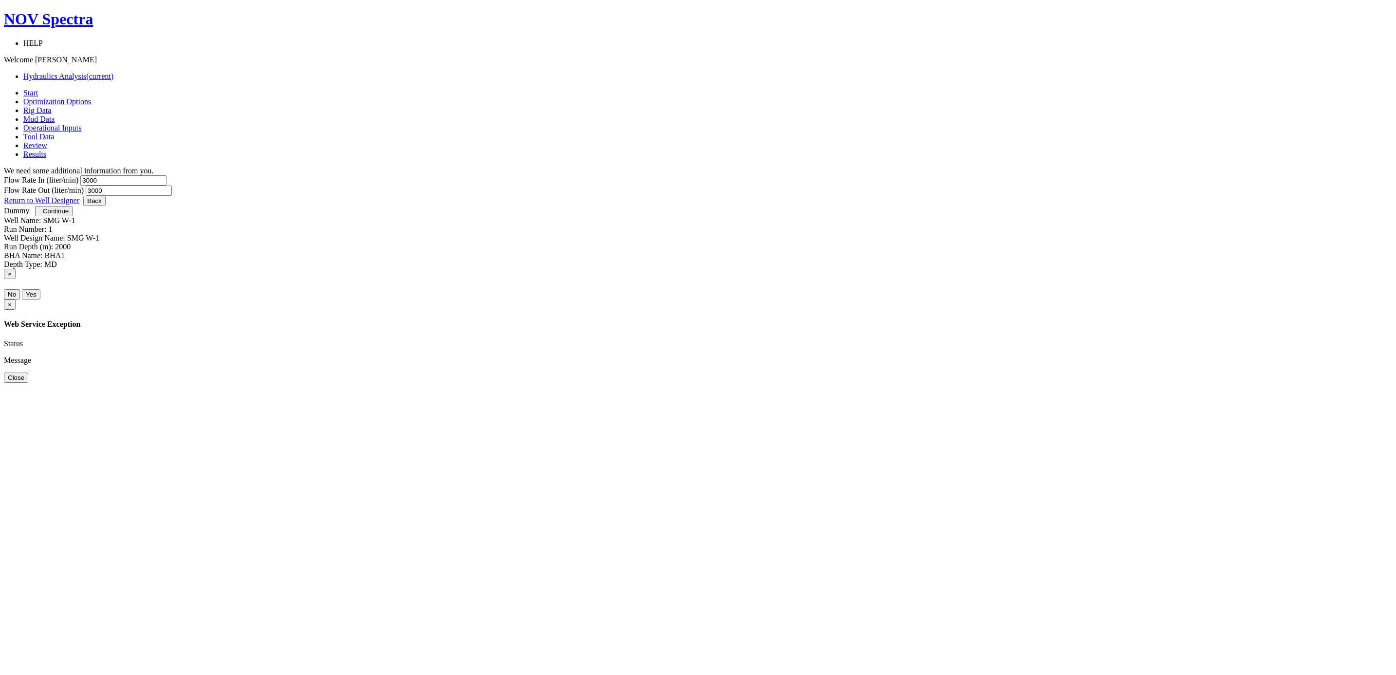
click at [106, 206] on button "Back" at bounding box center [94, 201] width 22 height 10
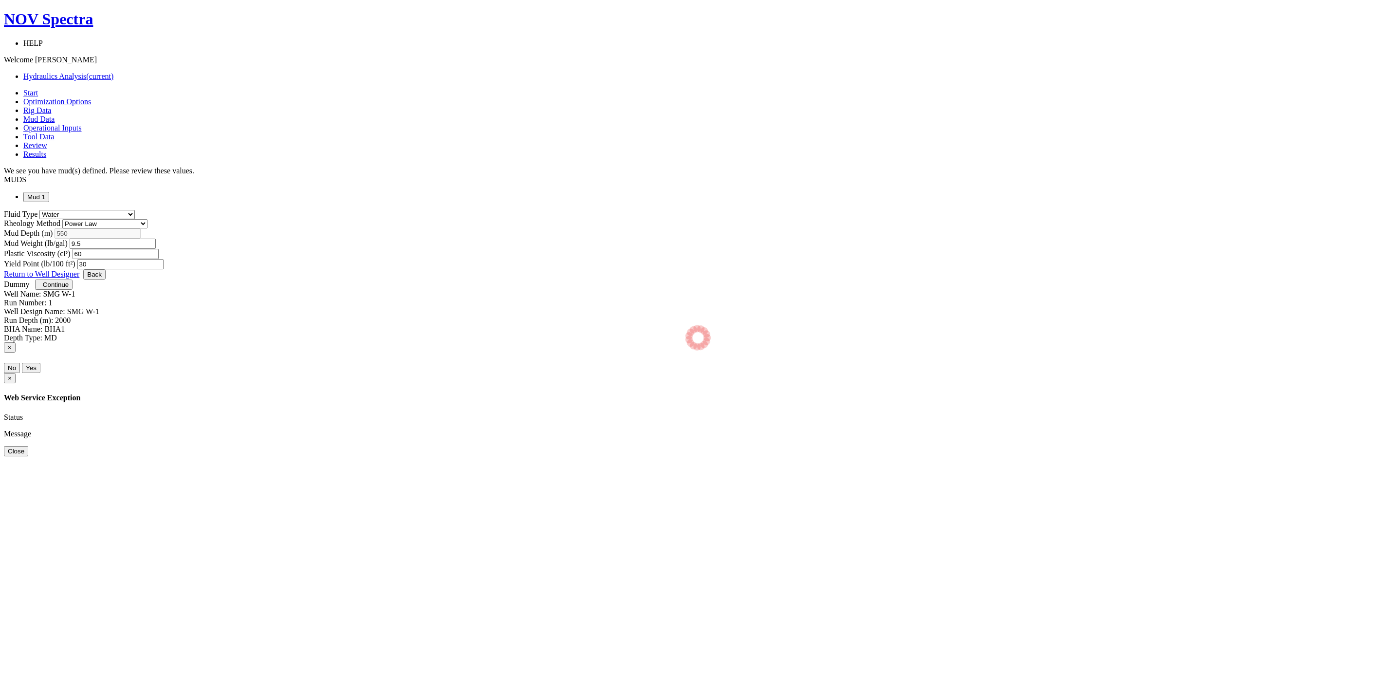
select select "14"
select select "4"
click at [73, 290] on button "Continue" at bounding box center [53, 284] width 37 height 10
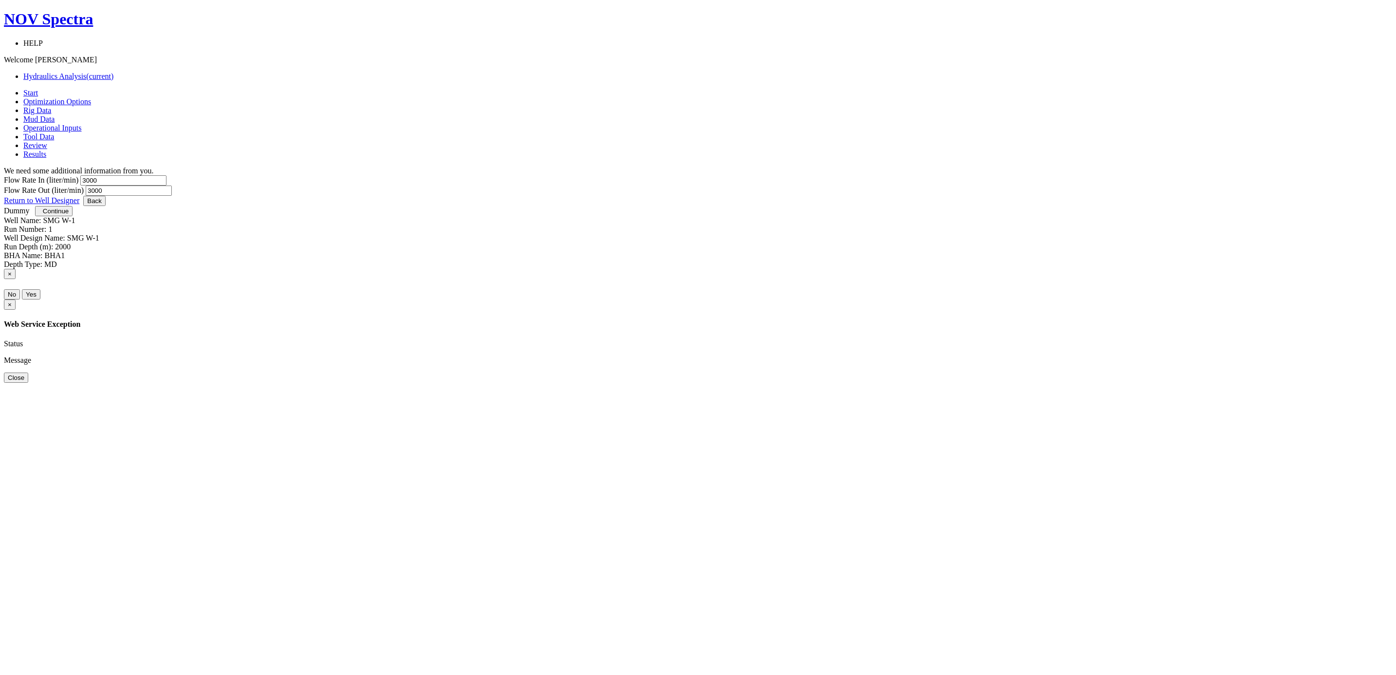
click at [167, 175] on input "3000" at bounding box center [123, 180] width 86 height 10
drag, startPoint x: 585, startPoint y: 173, endPoint x: 513, endPoint y: 173, distance: 72.1
click at [513, 175] on div "Flow Rate In (liter/min) 3000 Flow Rate Out (liter/min) 3000" at bounding box center [698, 185] width 1389 height 20
click at [527, 175] on div "Flow Rate In (liter/min) 2800 Flow Rate Out (liter/min) 3000" at bounding box center [698, 185] width 1389 height 20
type input "2800"
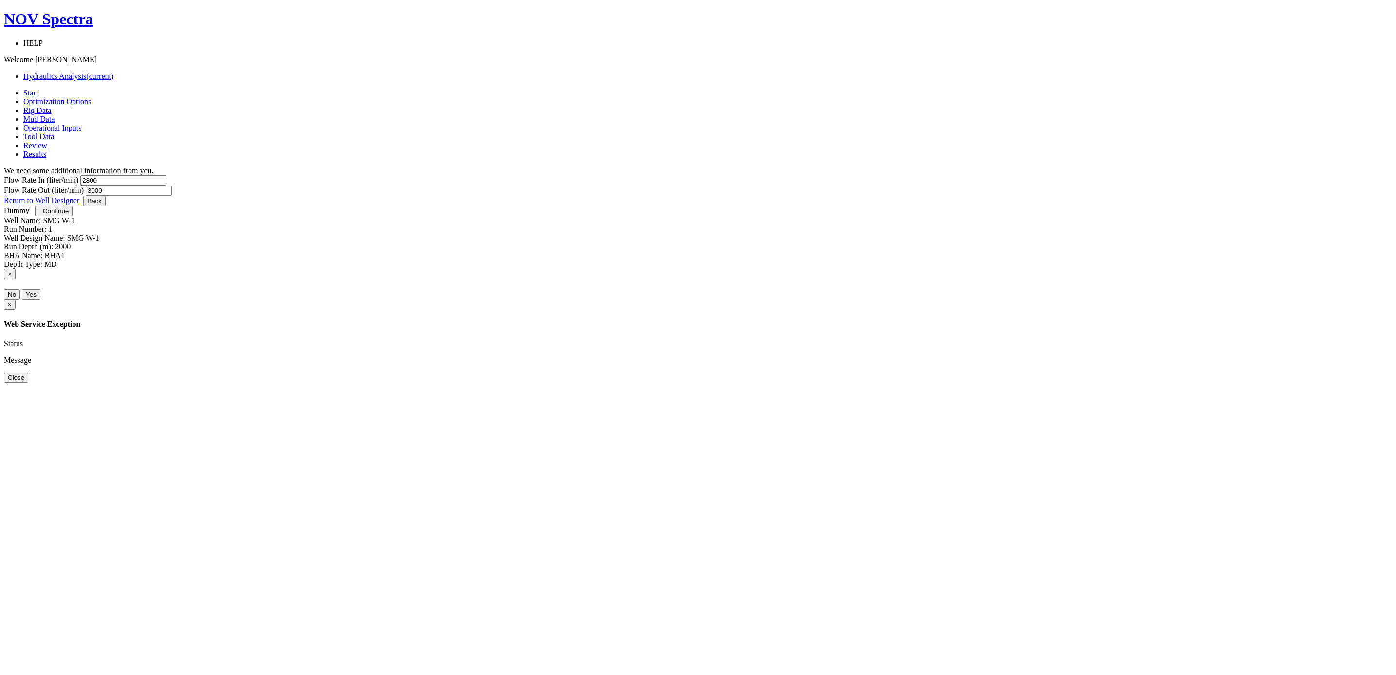
drag, startPoint x: 725, startPoint y: 167, endPoint x: 672, endPoint y: 167, distance: 52.6
click at [672, 175] on div "Flow Rate In (liter/min) 2800 Flow Rate Out (liter/min) 3000" at bounding box center [698, 185] width 1389 height 20
paste input "28"
type input "2800"
click at [69, 215] on span "Continue" at bounding box center [56, 210] width 26 height 7
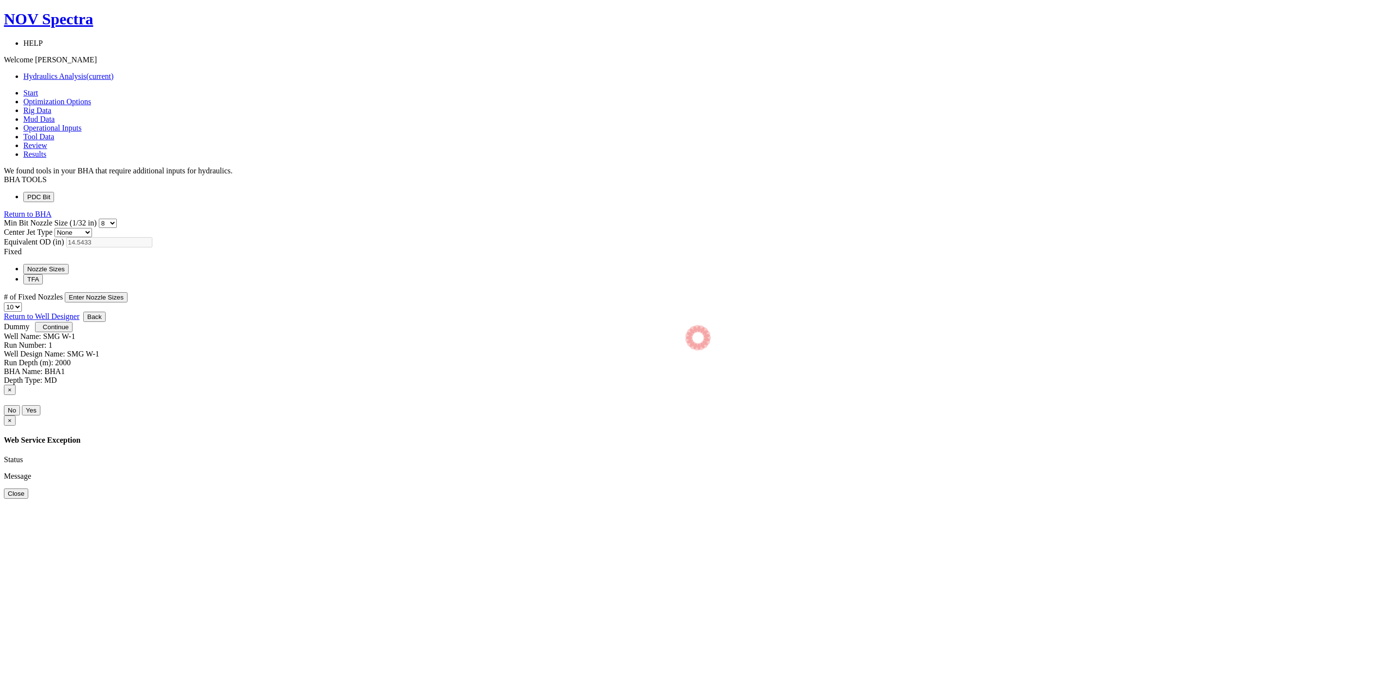
select select "8"
select select "3"
select select "10"
click at [69, 331] on span "Continue" at bounding box center [56, 326] width 26 height 7
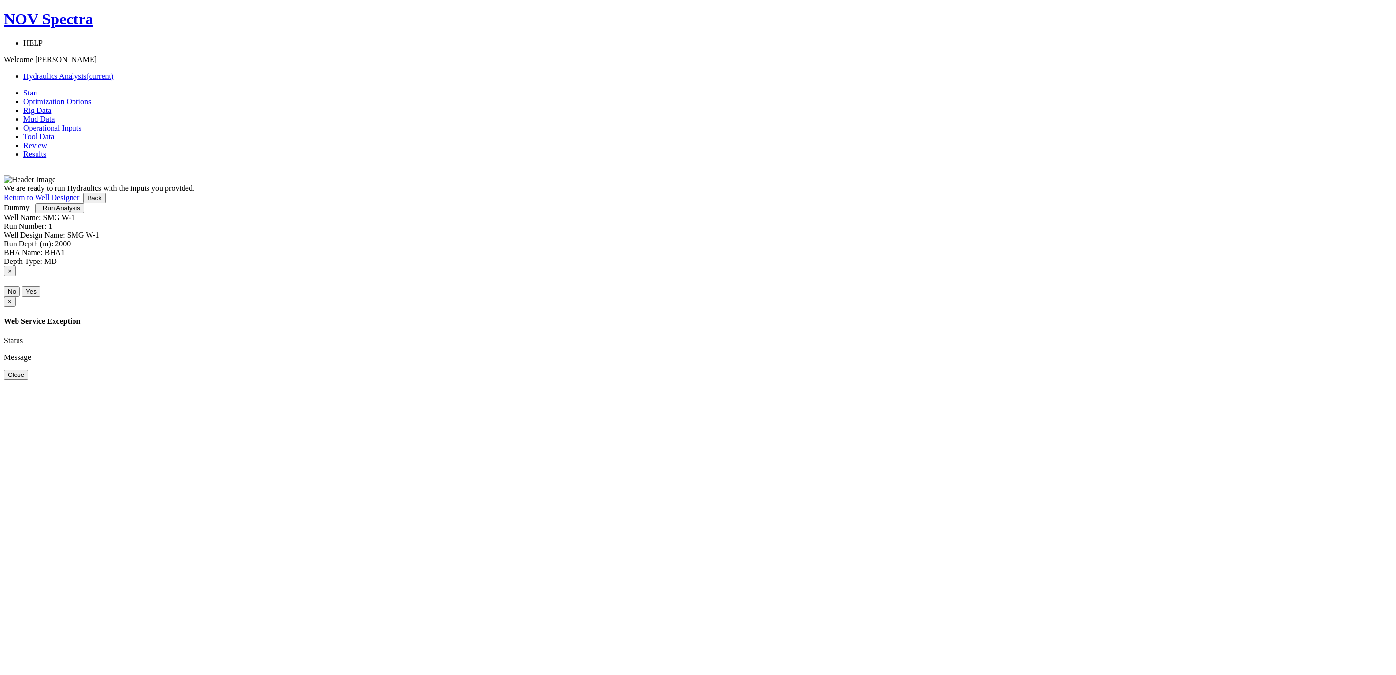
click at [80, 212] on span "Run Analysis" at bounding box center [61, 207] width 37 height 7
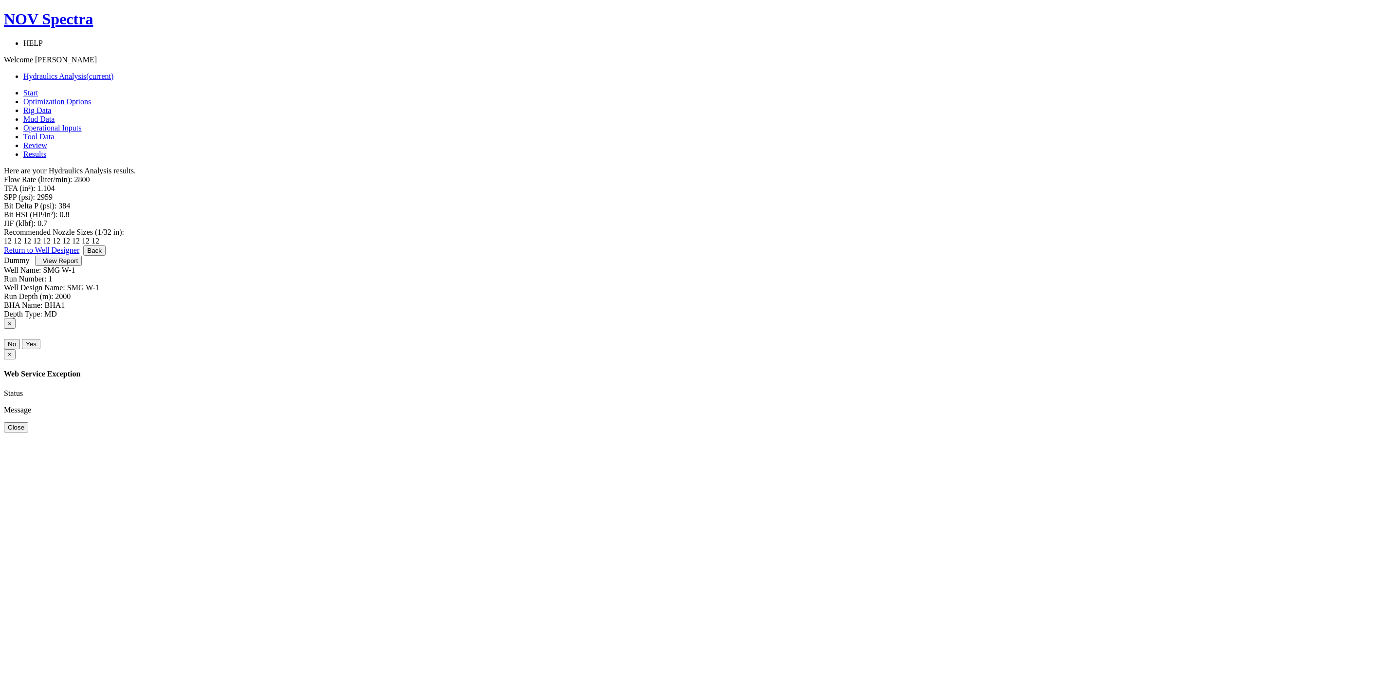
click at [78, 264] on span "View Report" at bounding box center [60, 260] width 35 height 7
